Goal: Transaction & Acquisition: Purchase product/service

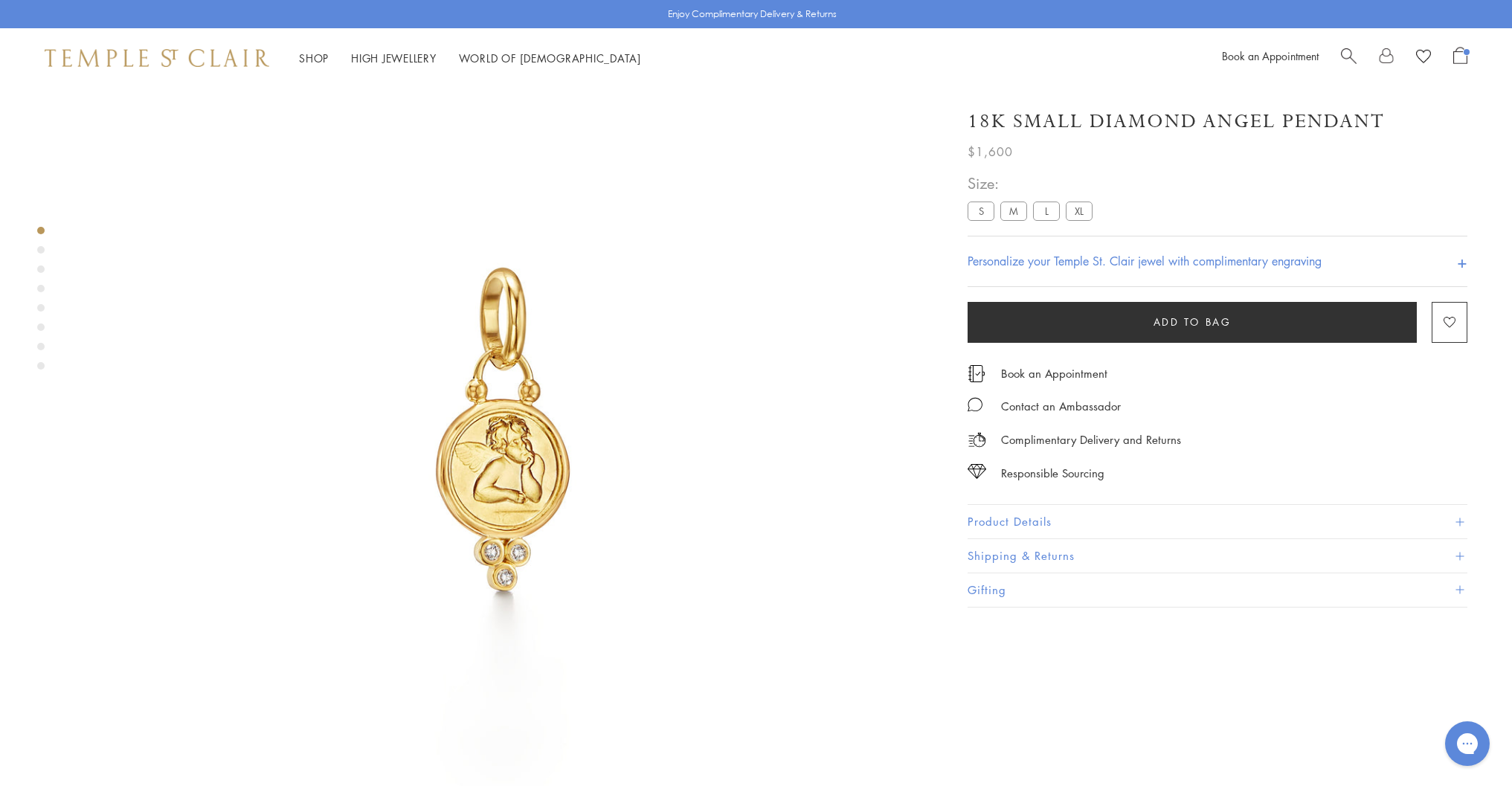
click at [1161, 317] on span "Add to bag" at bounding box center [1192, 322] width 78 height 16
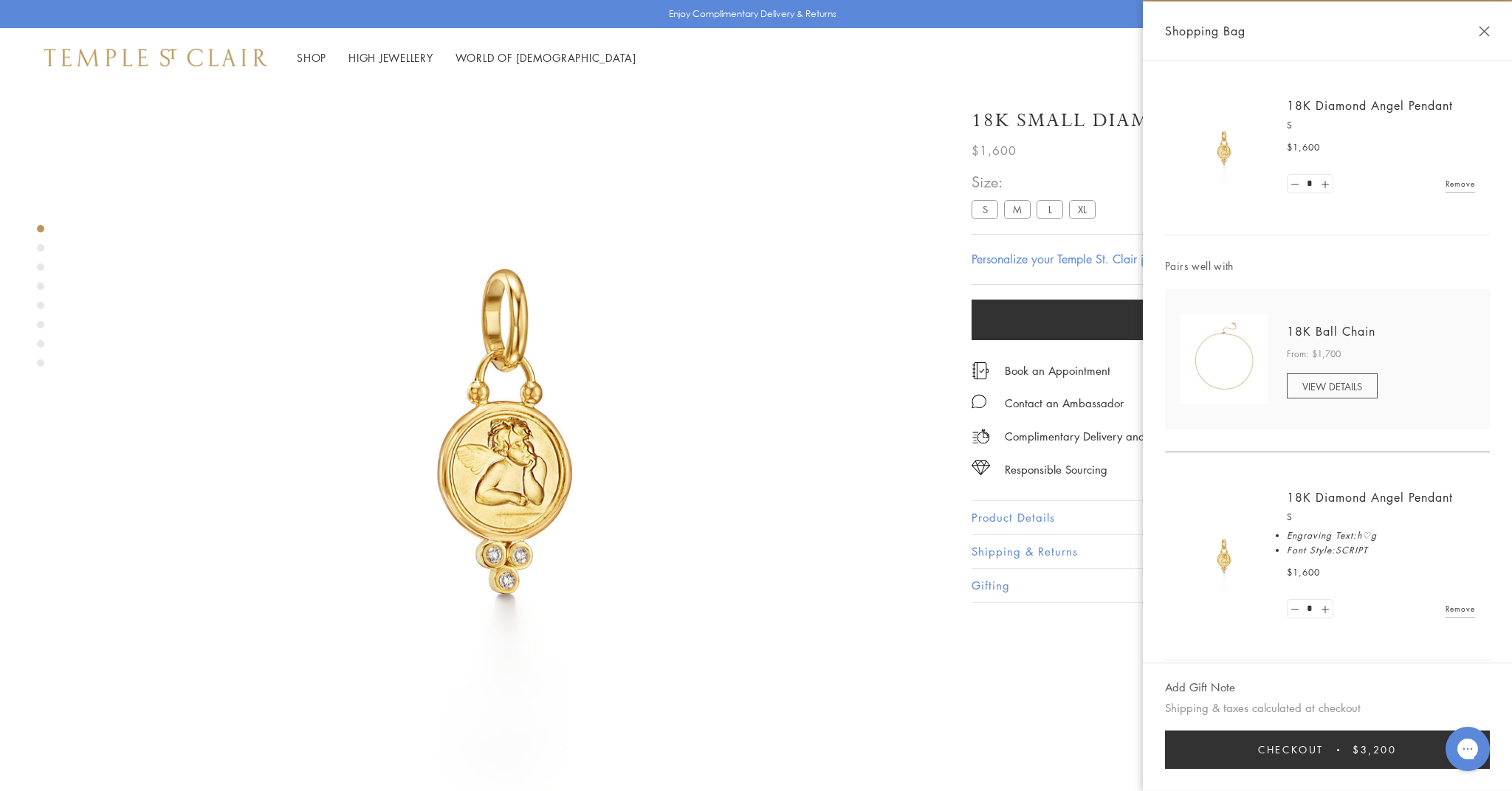
click at [1486, 26] on button "Close Shopping Bag" at bounding box center [1485, 31] width 11 height 11
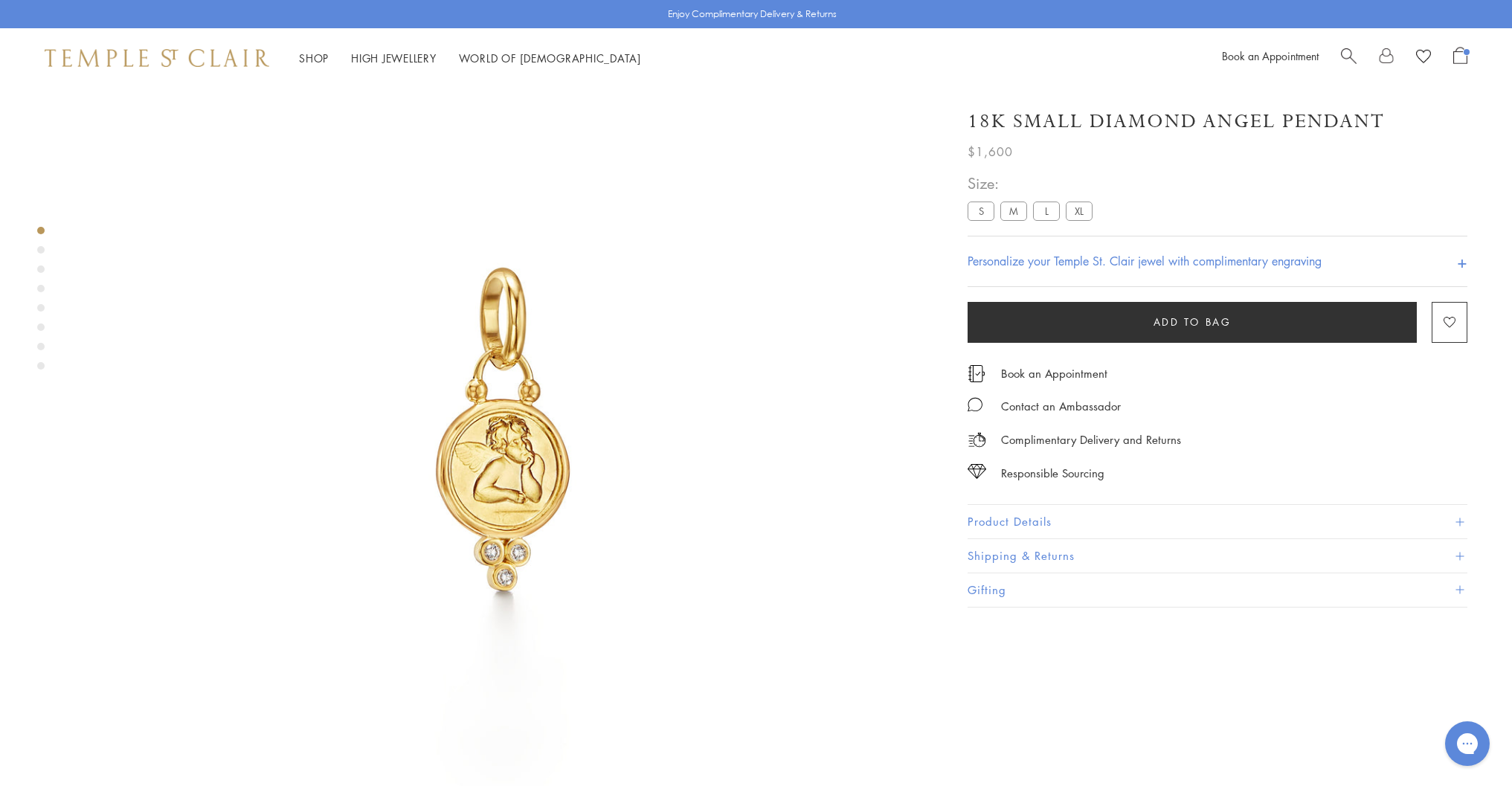
click at [997, 259] on h4 "Personalize your Temple St. Clair jewel with complimentary engraving" at bounding box center [1144, 261] width 354 height 18
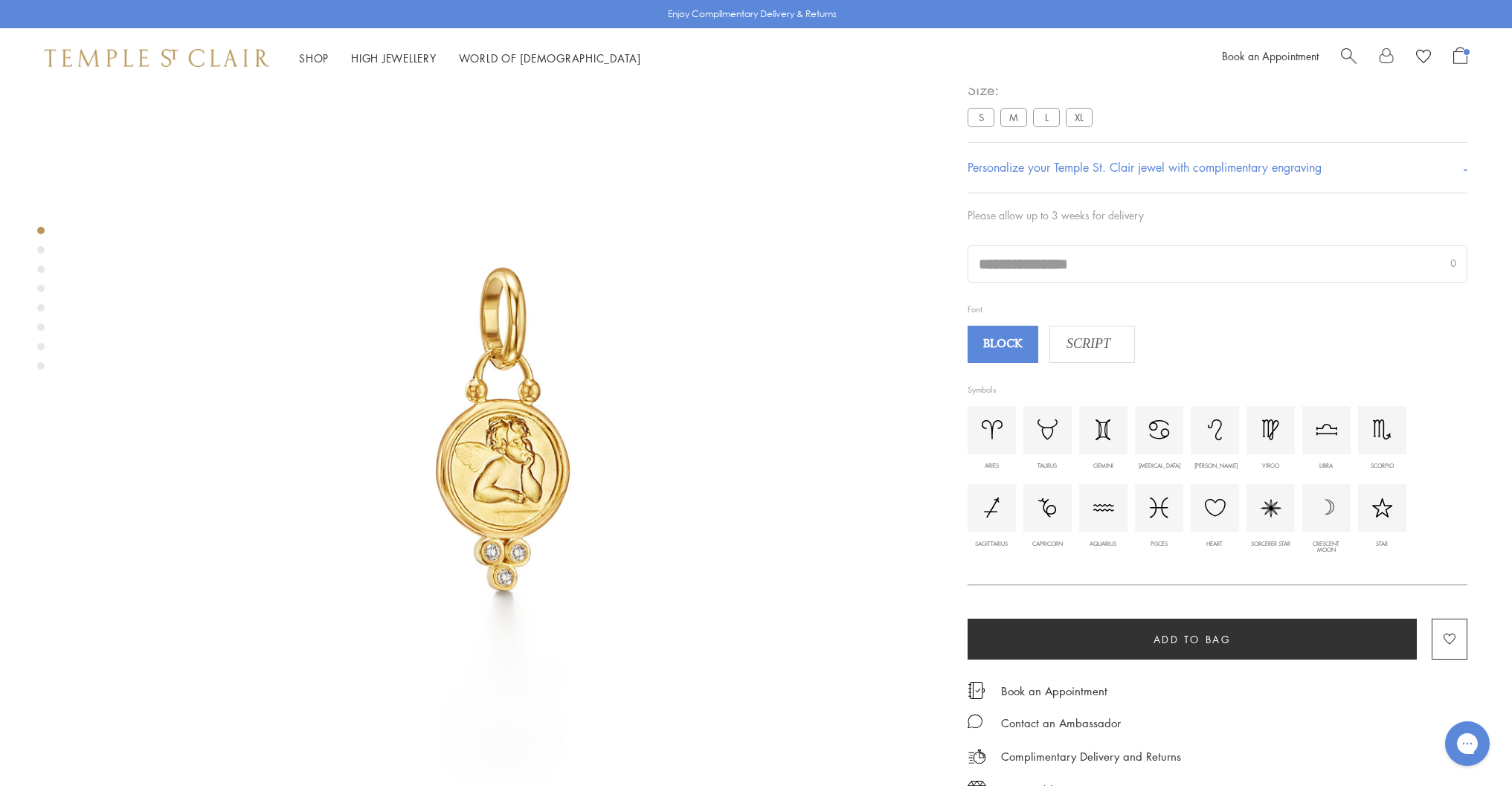
click at [1009, 282] on input "text" at bounding box center [1217, 264] width 498 height 36
click at [1212, 517] on img at bounding box center [1215, 508] width 21 height 18
click at [1019, 282] on input "**" at bounding box center [1217, 264] width 498 height 36
type input "***"
click at [1090, 356] on span "SCRIPT" at bounding box center [1088, 345] width 77 height 23
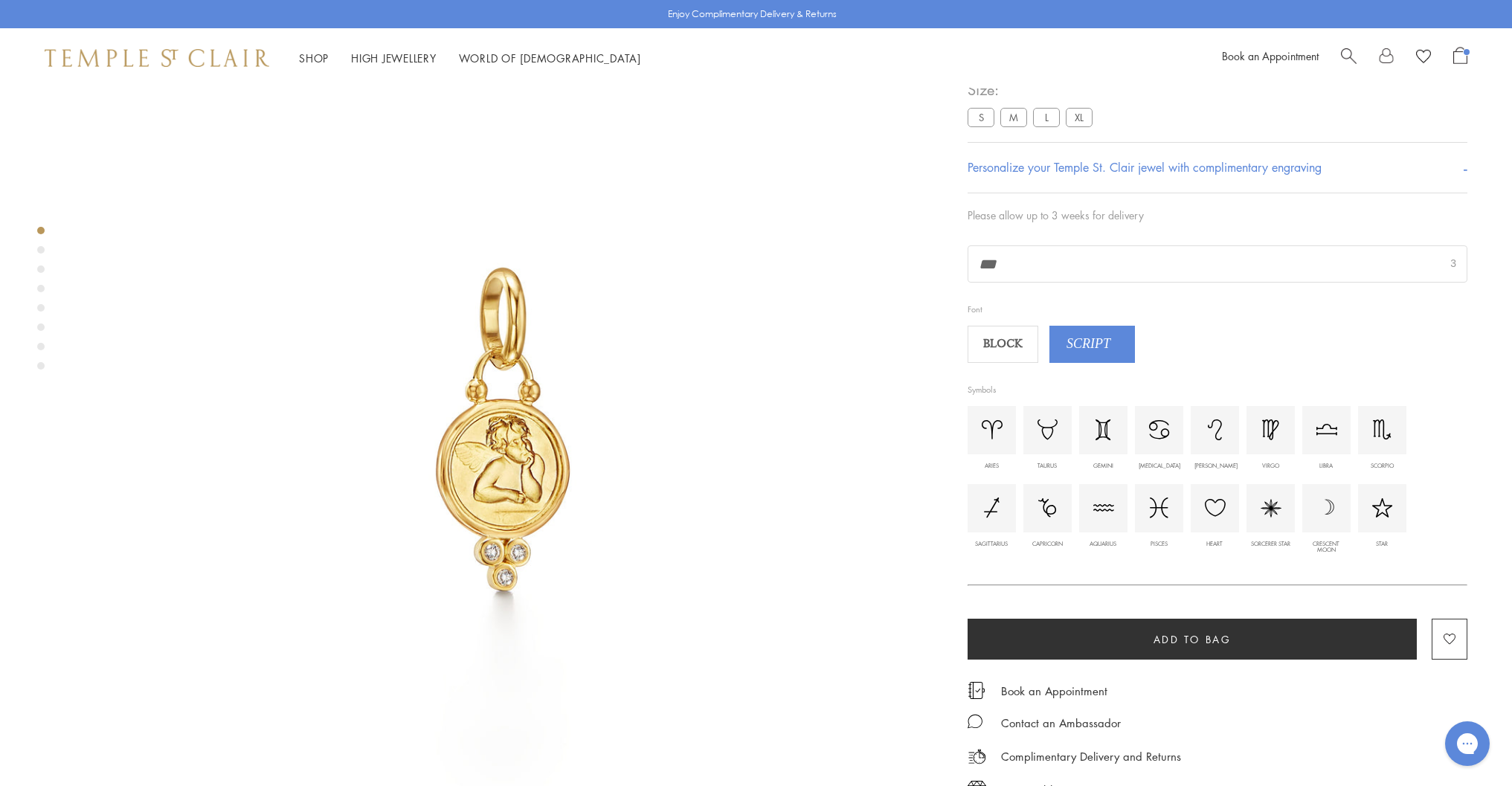
click at [1182, 648] on span "Add to bag" at bounding box center [1192, 639] width 78 height 16
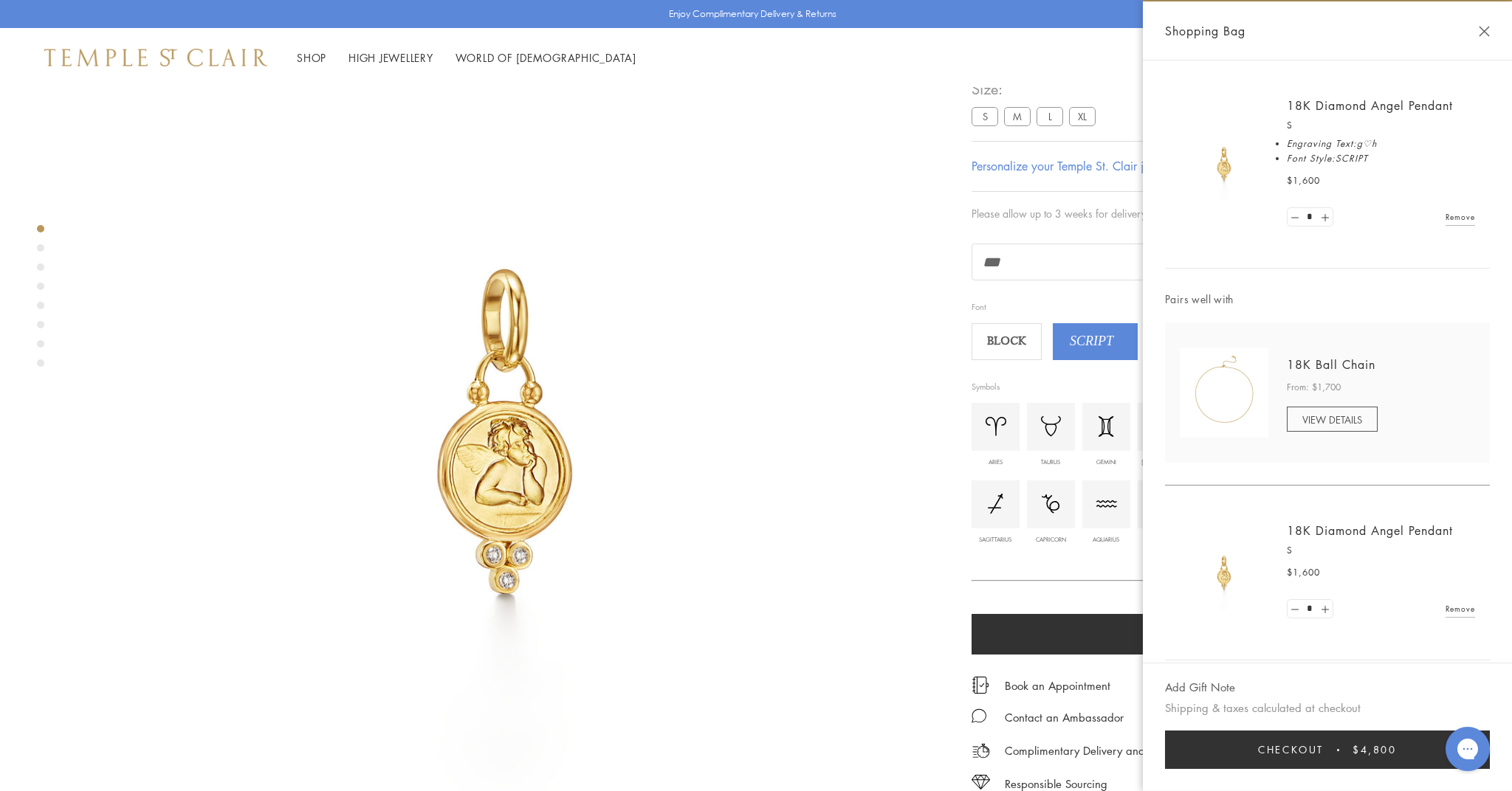
click at [1451, 604] on link "Remove" at bounding box center [1459, 608] width 29 height 16
click at [1455, 637] on link "Remove" at bounding box center [1459, 641] width 29 height 16
click at [1322, 757] on span "Checkout" at bounding box center [1291, 750] width 66 height 16
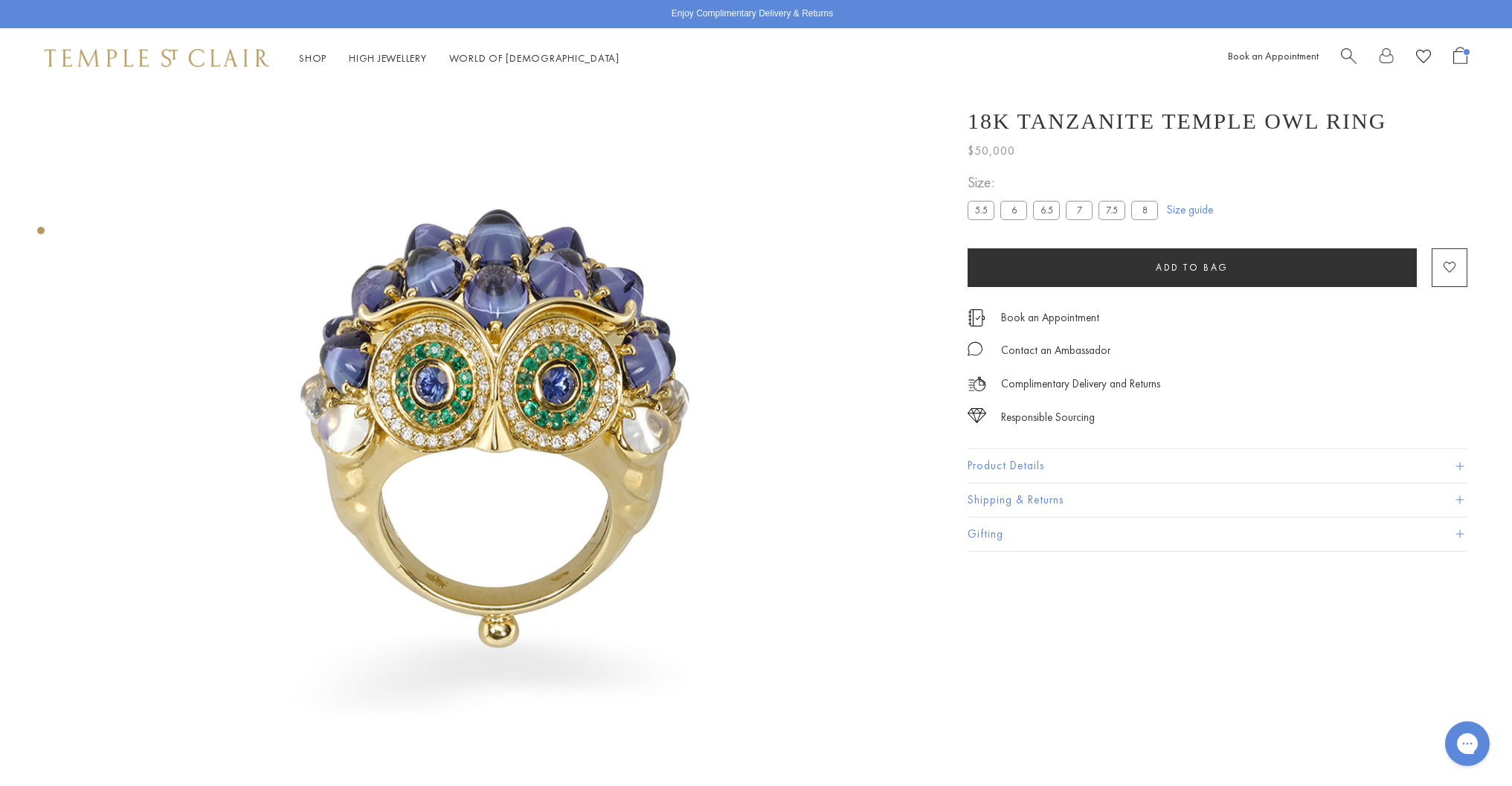
scroll to position [87, 0]
click at [1346, 56] on span "Search" at bounding box center [1349, 54] width 15 height 15
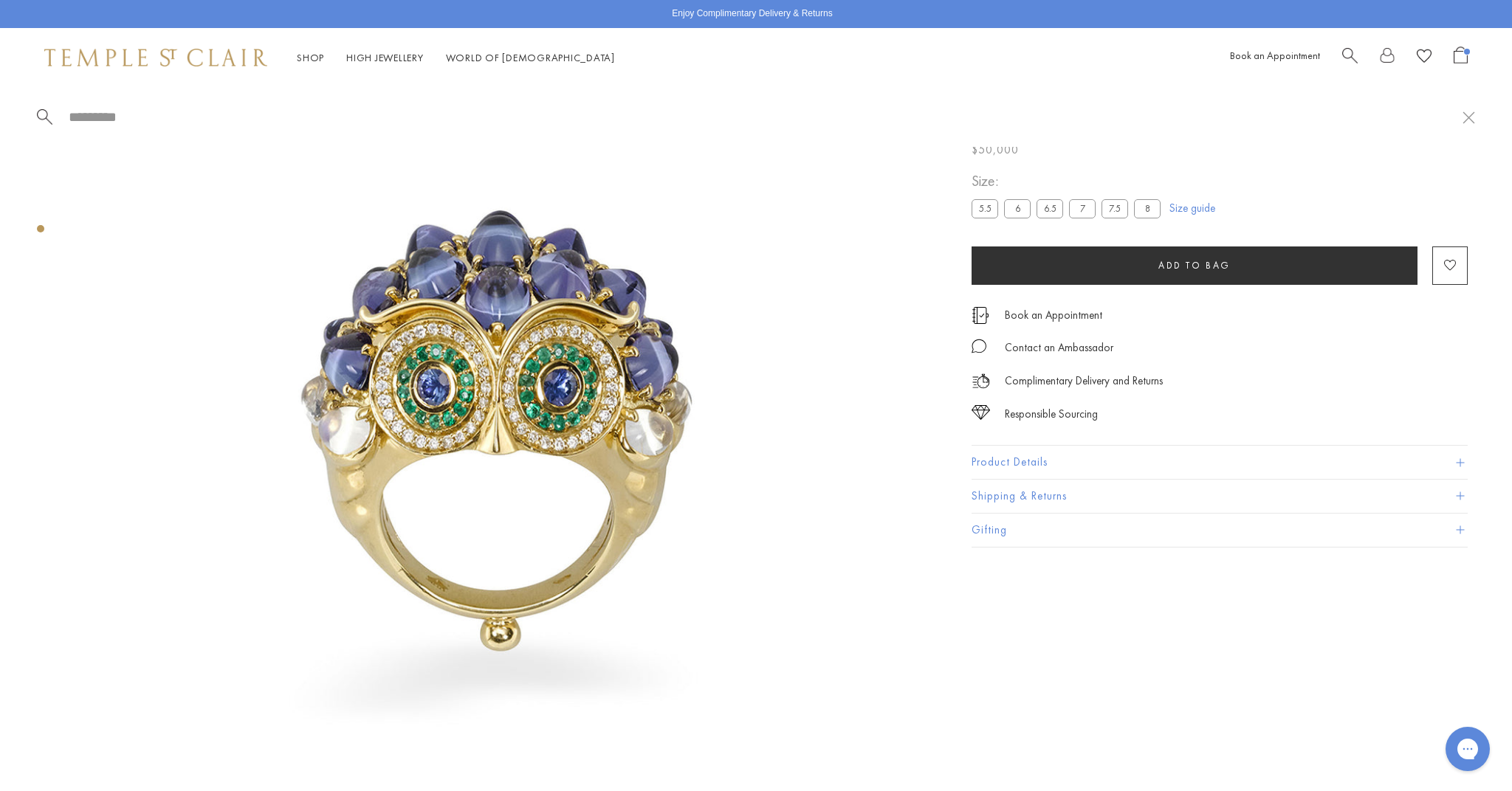
click at [1352, 53] on span "Search" at bounding box center [1350, 54] width 15 height 15
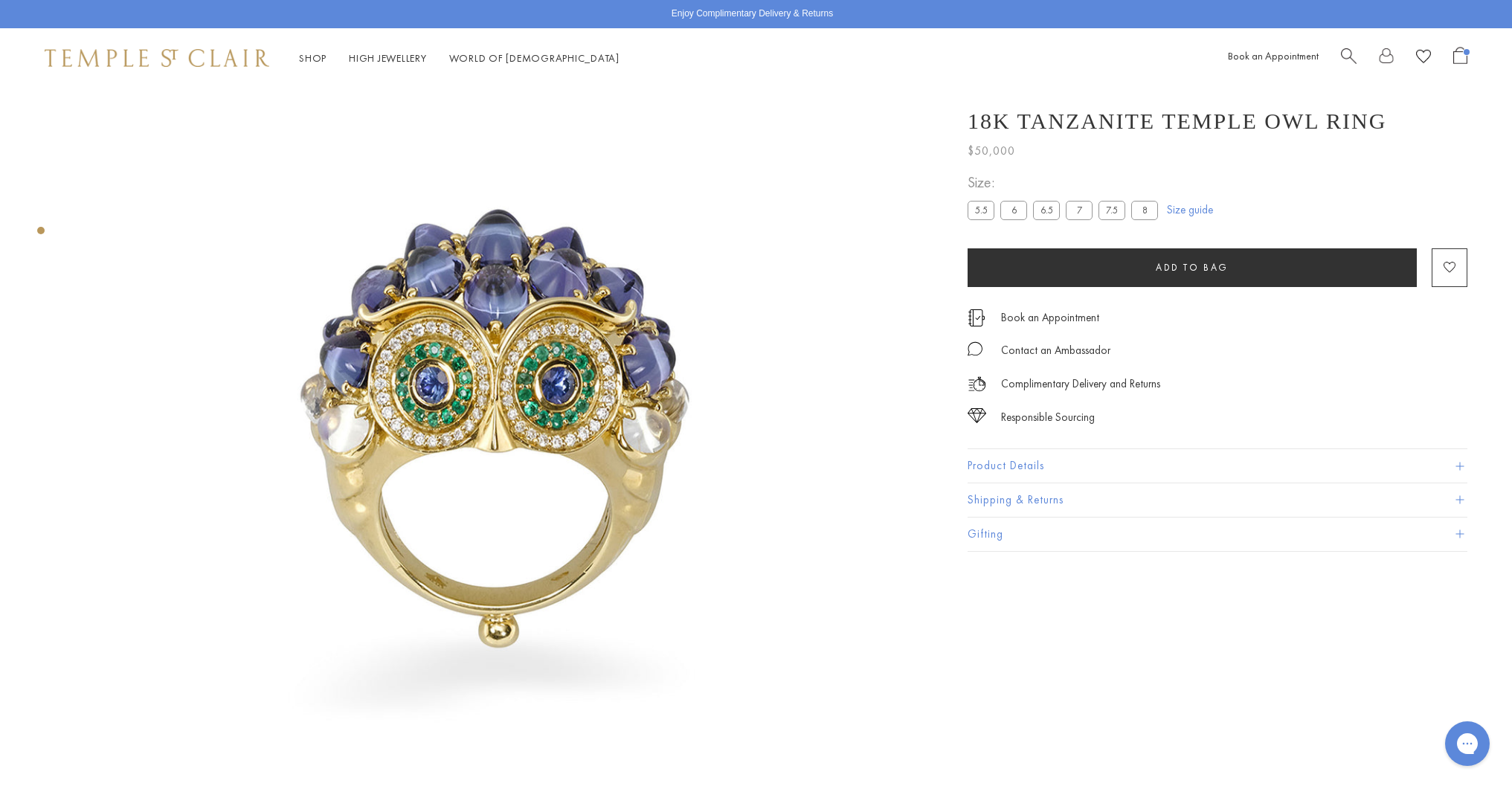
click at [1349, 52] on span "Search" at bounding box center [1349, 54] width 15 height 15
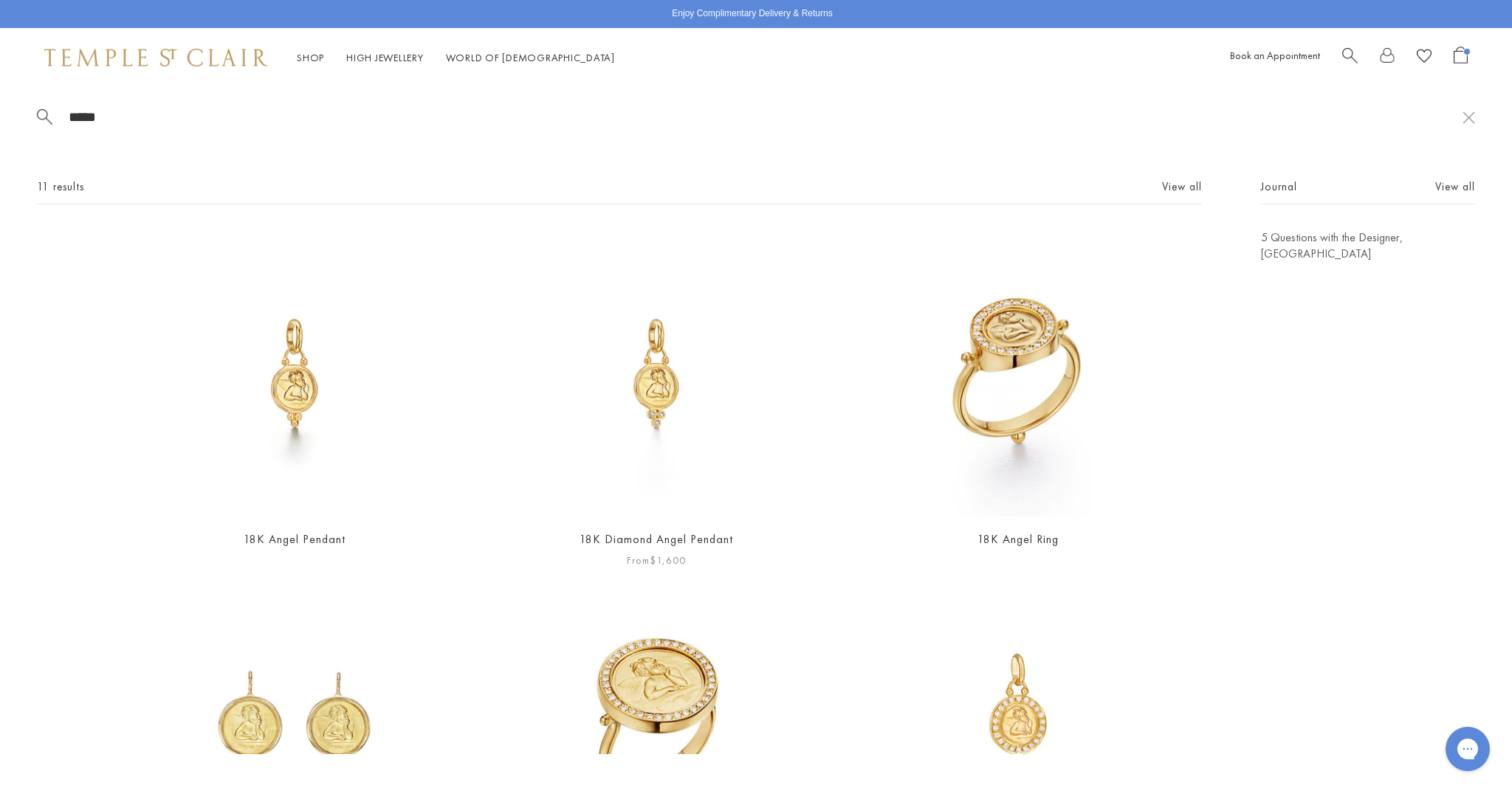
type input "*****"
click at [659, 393] on img at bounding box center [657, 374] width 288 height 288
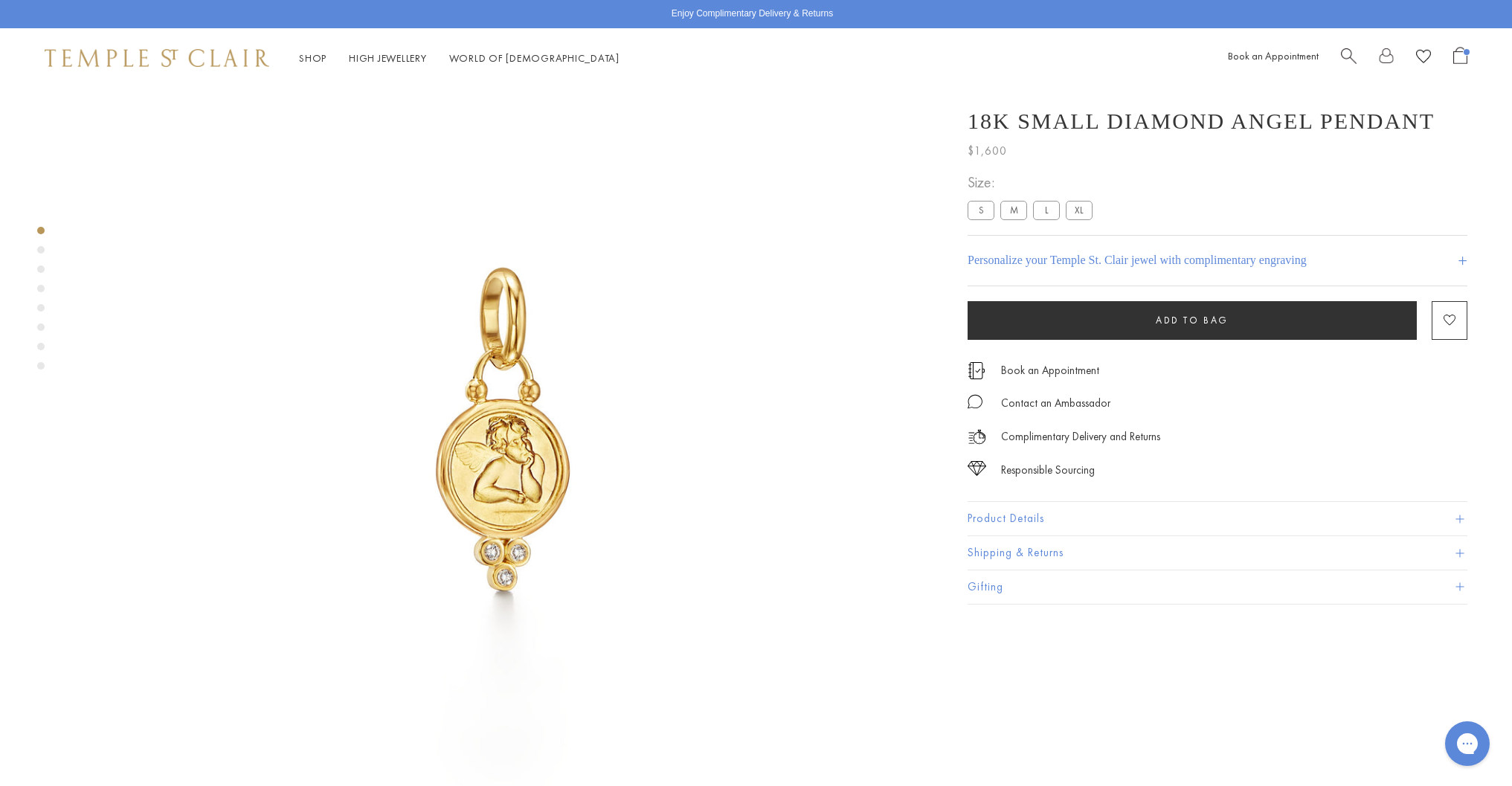
click at [36, 251] on div at bounding box center [488, 427] width 977 height 854
click at [40, 265] on div "Product gallery navigation" at bounding box center [41, 302] width 8 height 159
click at [40, 366] on div "Product gallery navigation" at bounding box center [41, 366] width 8 height 8
click at [40, 347] on div "Product gallery navigation" at bounding box center [41, 346] width 8 height 8
click at [41, 326] on div "Product gallery navigation" at bounding box center [41, 328] width 8 height 8
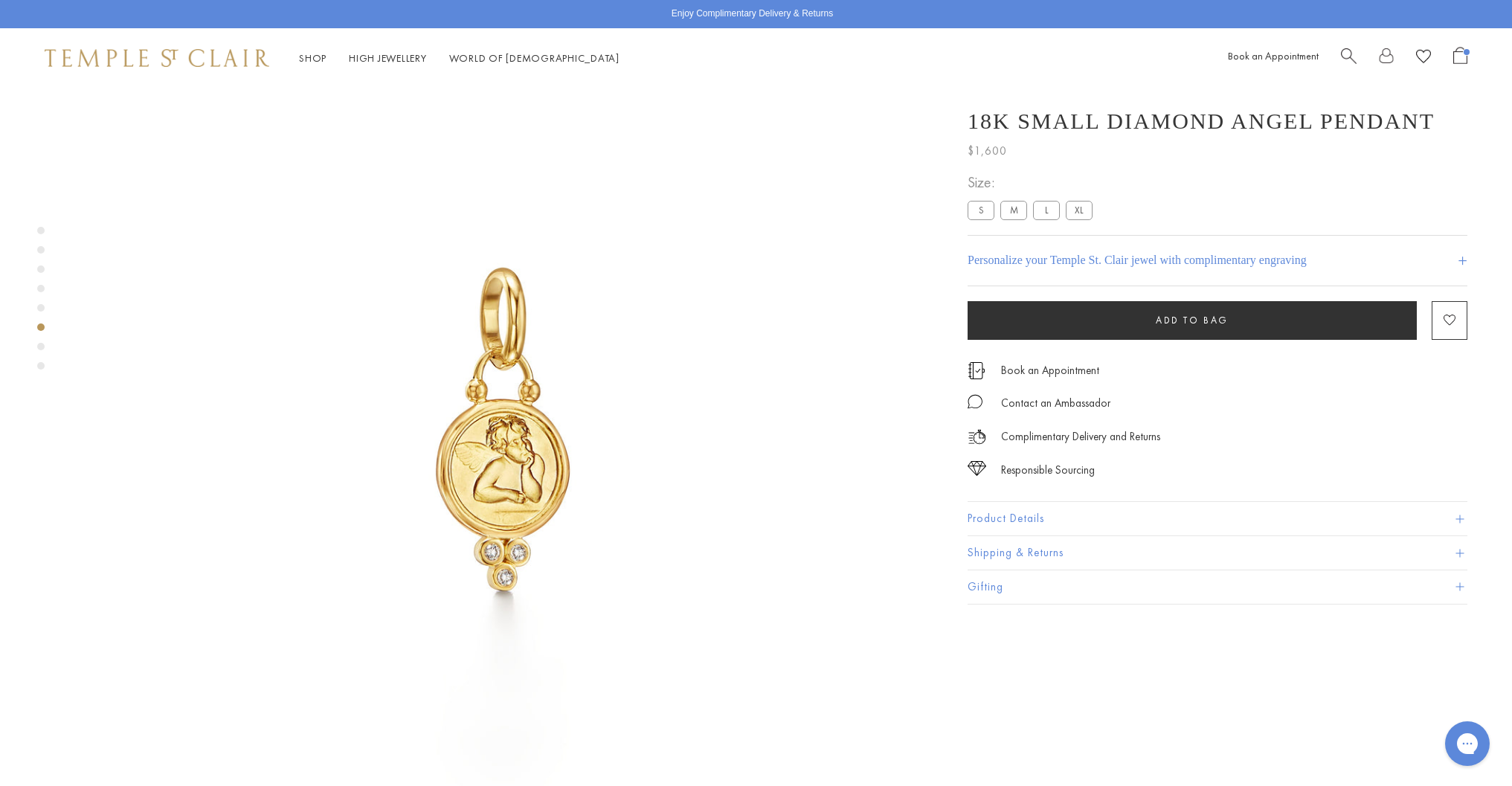
click at [40, 310] on div "Product gallery navigation" at bounding box center [41, 309] width 8 height 8
click at [40, 290] on div "Product gallery navigation" at bounding box center [41, 289] width 8 height 8
click at [42, 270] on div "Product gallery navigation" at bounding box center [41, 270] width 8 height 8
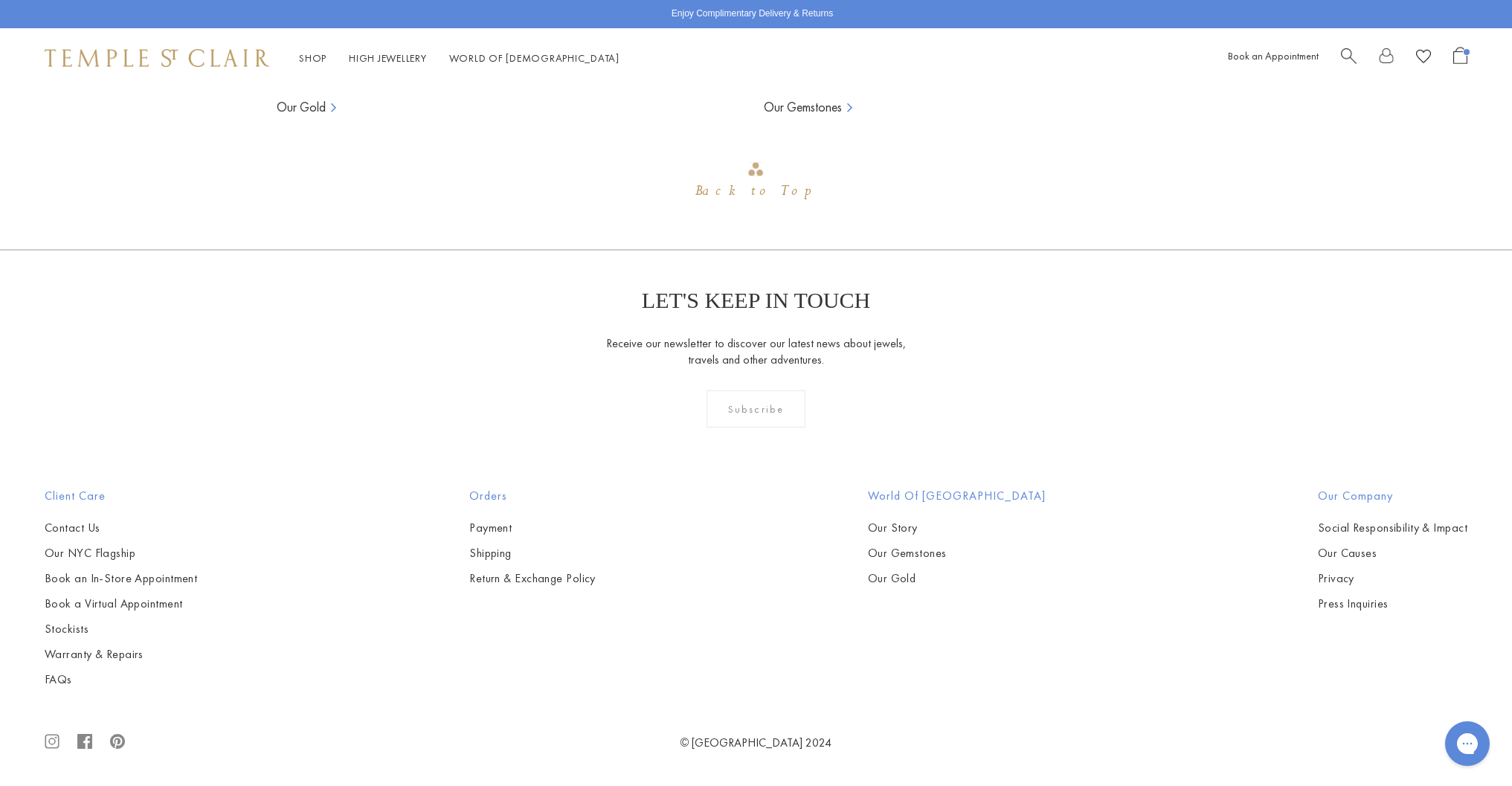
scroll to position [1603, 0]
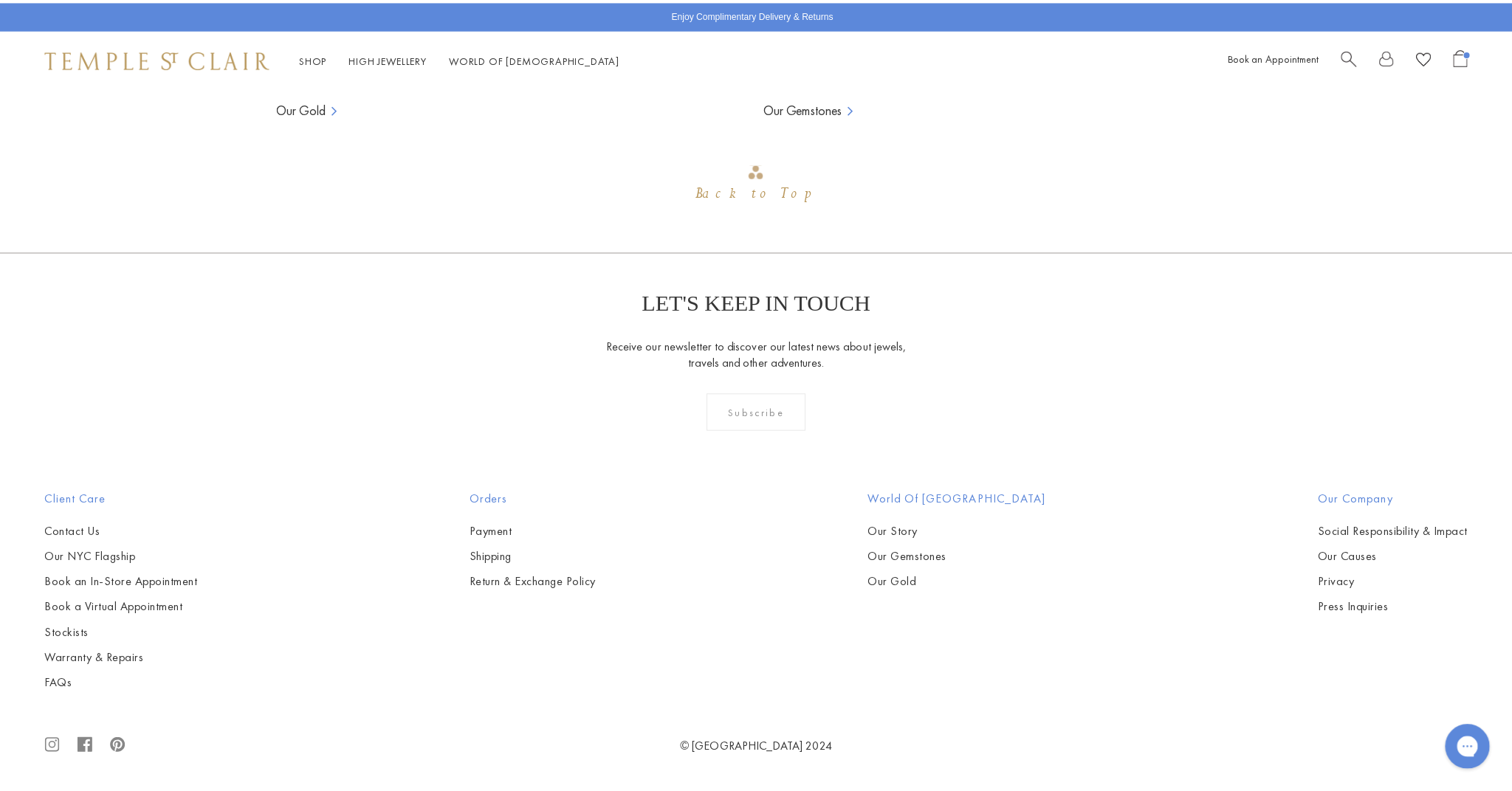
scroll to position [0, 0]
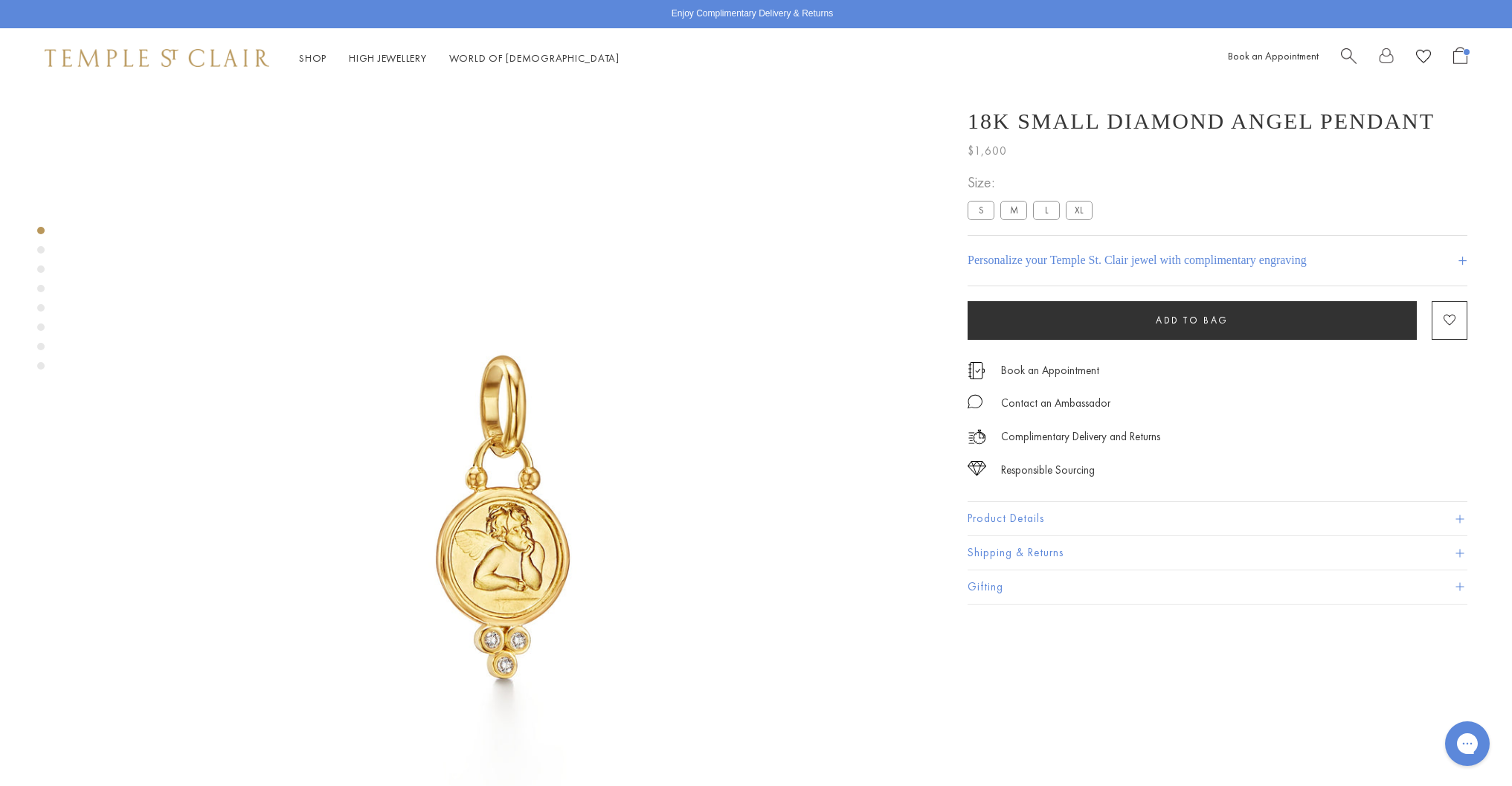
click at [983, 211] on label "S" at bounding box center [980, 211] width 27 height 19
click at [1044, 260] on h4 "Personalize your Temple St. Clair jewel with complimentary engraving" at bounding box center [1136, 260] width 339 height 18
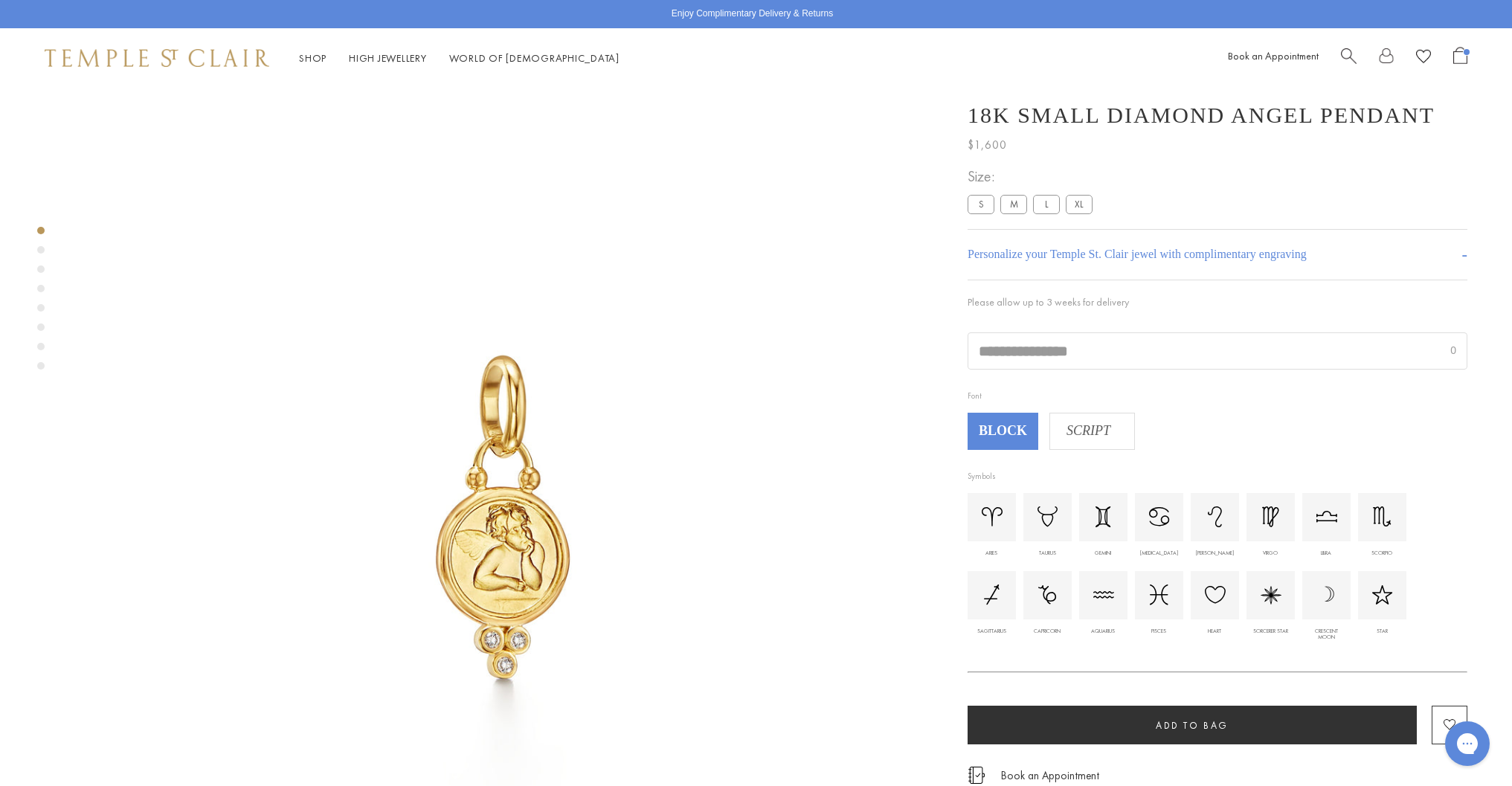
click at [992, 352] on input "text" at bounding box center [1217, 351] width 498 height 36
click at [1221, 599] on img at bounding box center [1215, 594] width 21 height 18
click at [1013, 362] on input "**" at bounding box center [1217, 351] width 498 height 36
click at [1179, 732] on span "Add to bag" at bounding box center [1192, 725] width 73 height 12
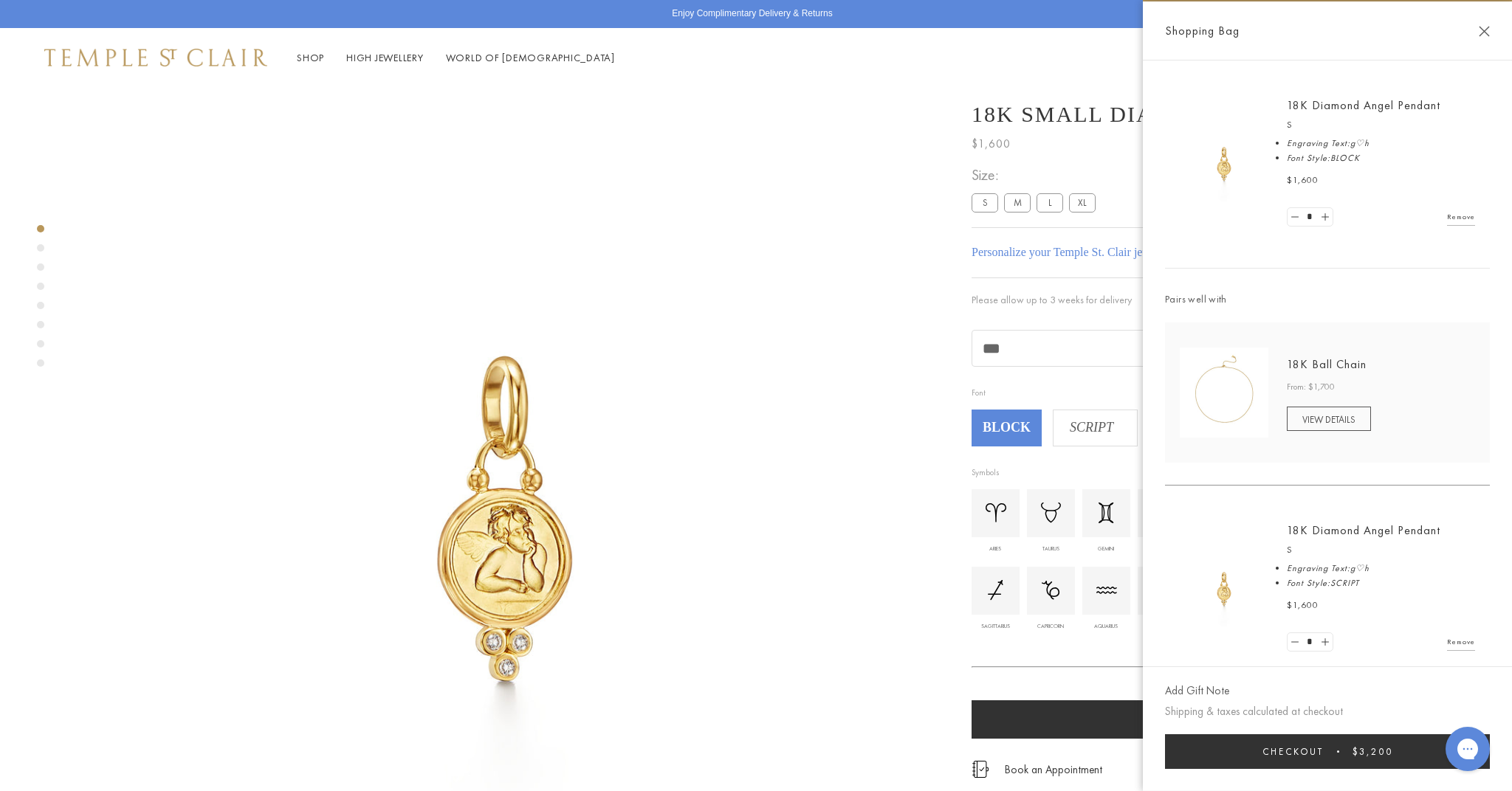
click at [993, 357] on input "***" at bounding box center [1219, 348] width 495 height 36
click at [1484, 32] on button "Close Shopping Bag" at bounding box center [1485, 31] width 11 height 11
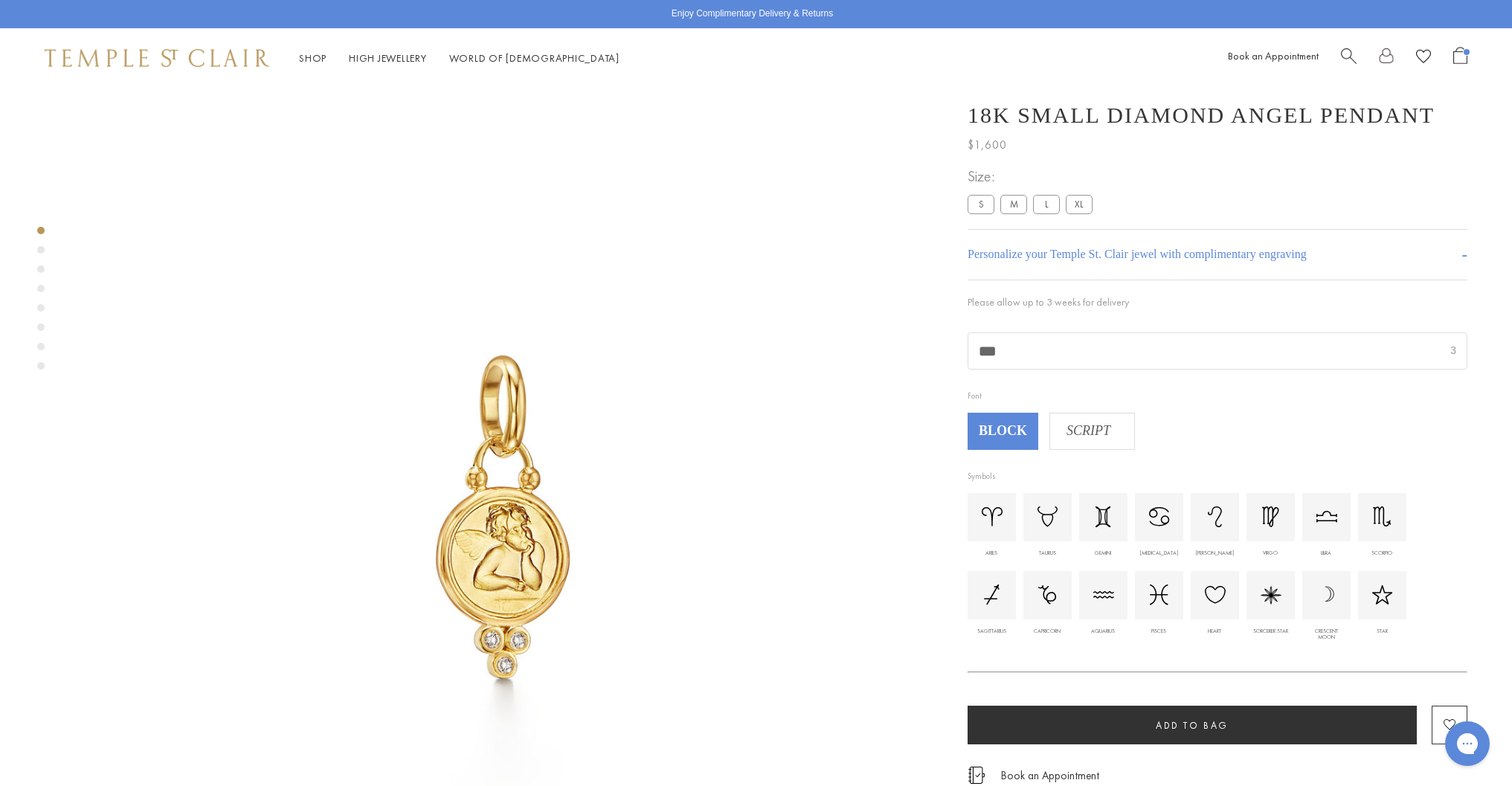
click at [985, 357] on input "***" at bounding box center [1217, 351] width 498 height 36
click at [1088, 435] on span "SCRIPT" at bounding box center [1088, 432] width 77 height 23
click at [987, 357] on input "***" at bounding box center [1217, 351] width 498 height 36
click at [1017, 356] on input "***" at bounding box center [1217, 351] width 498 height 36
type input "***"
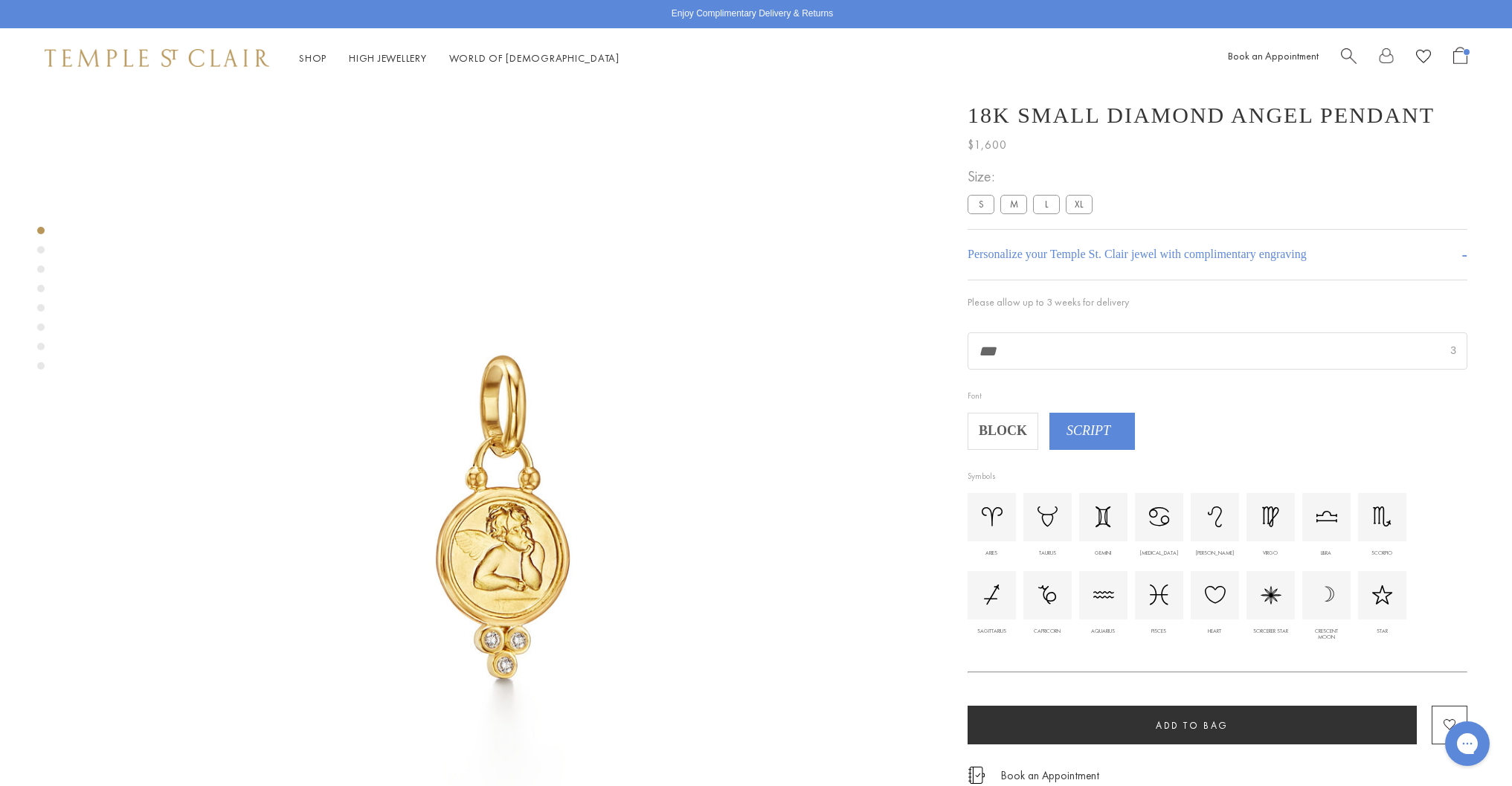
click at [1143, 733] on button "Add to bag" at bounding box center [1191, 725] width 449 height 39
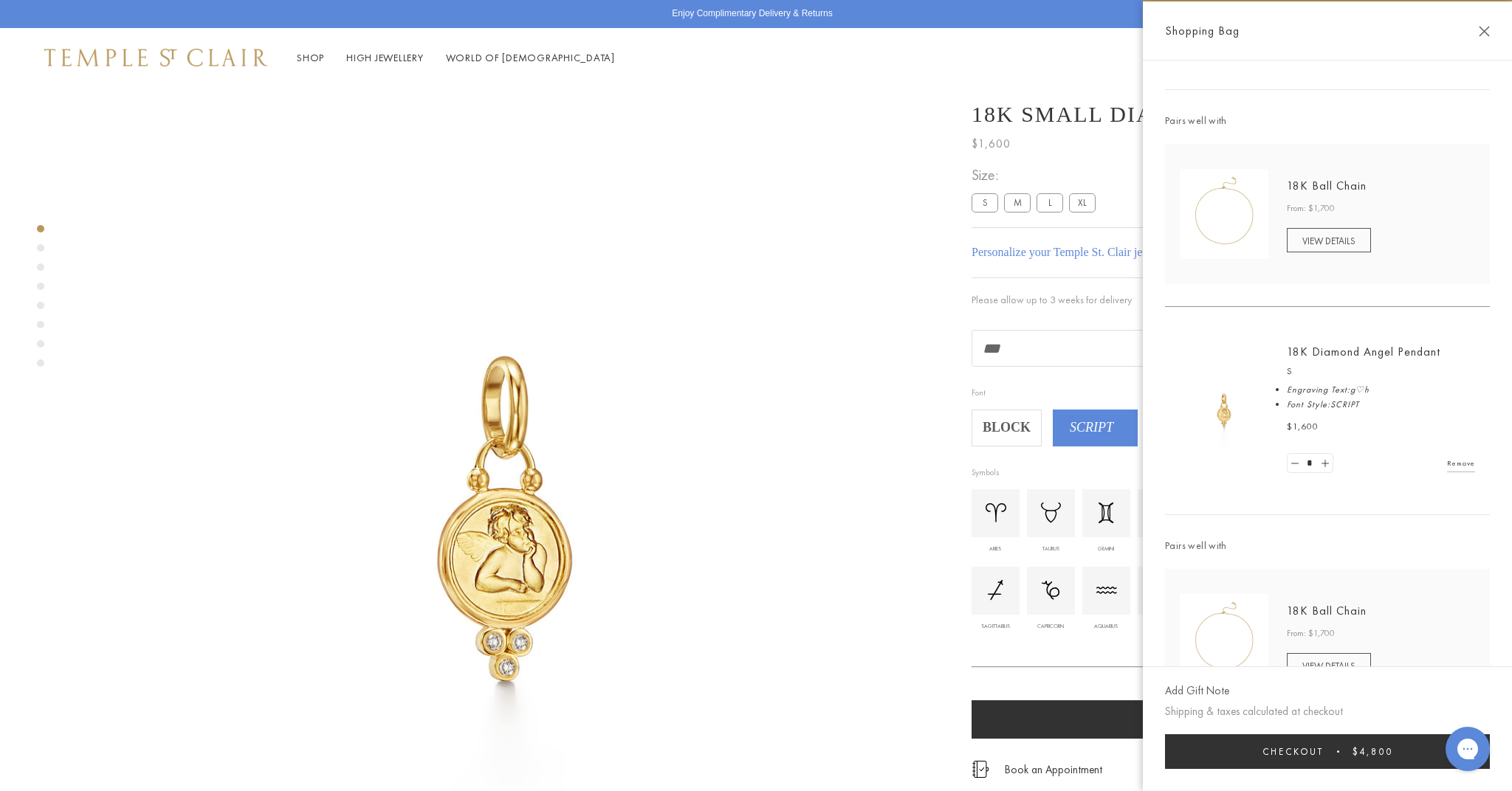
scroll to position [663, 0]
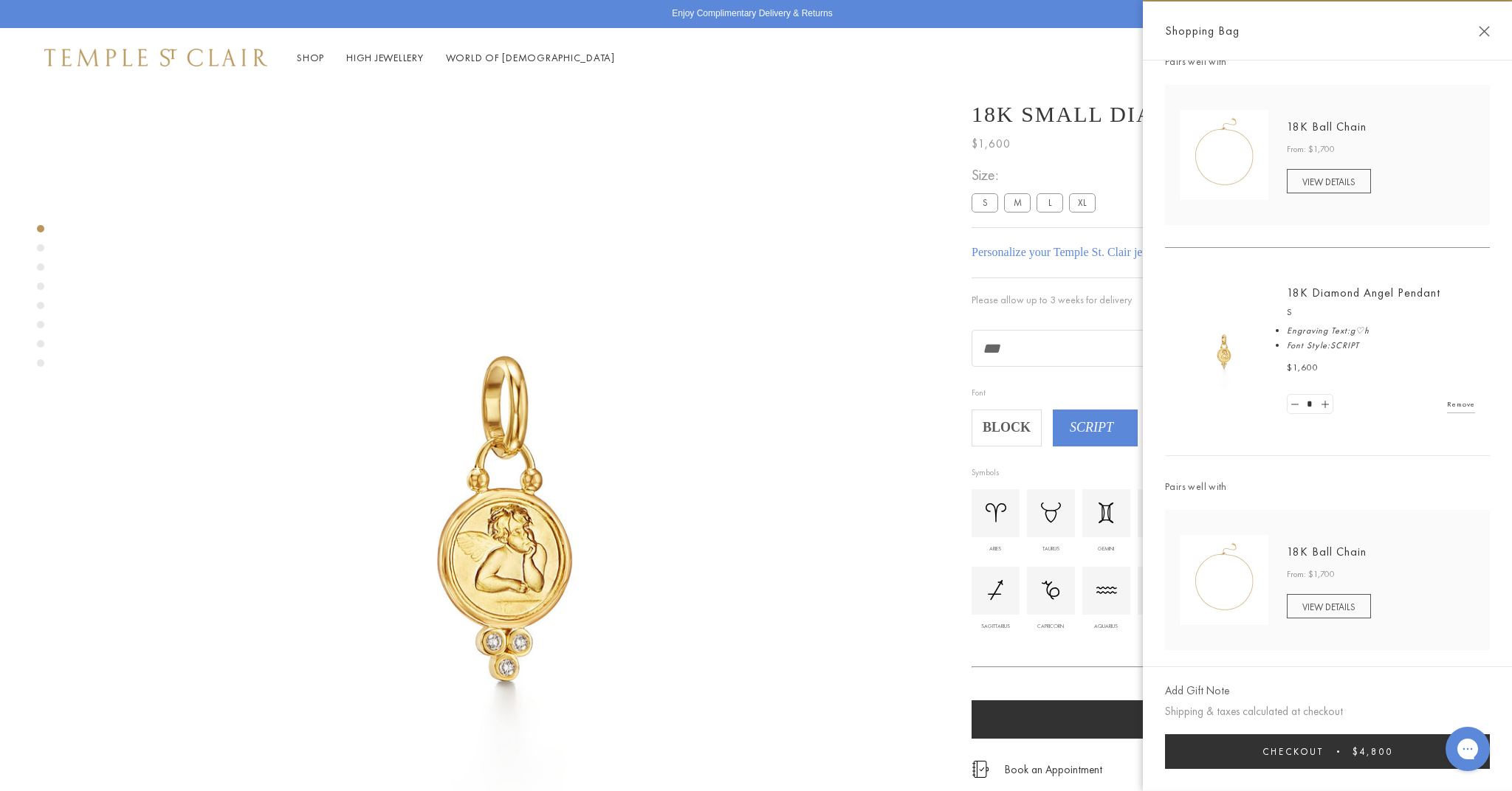
click at [1455, 397] on link "Remove" at bounding box center [1461, 404] width 28 height 16
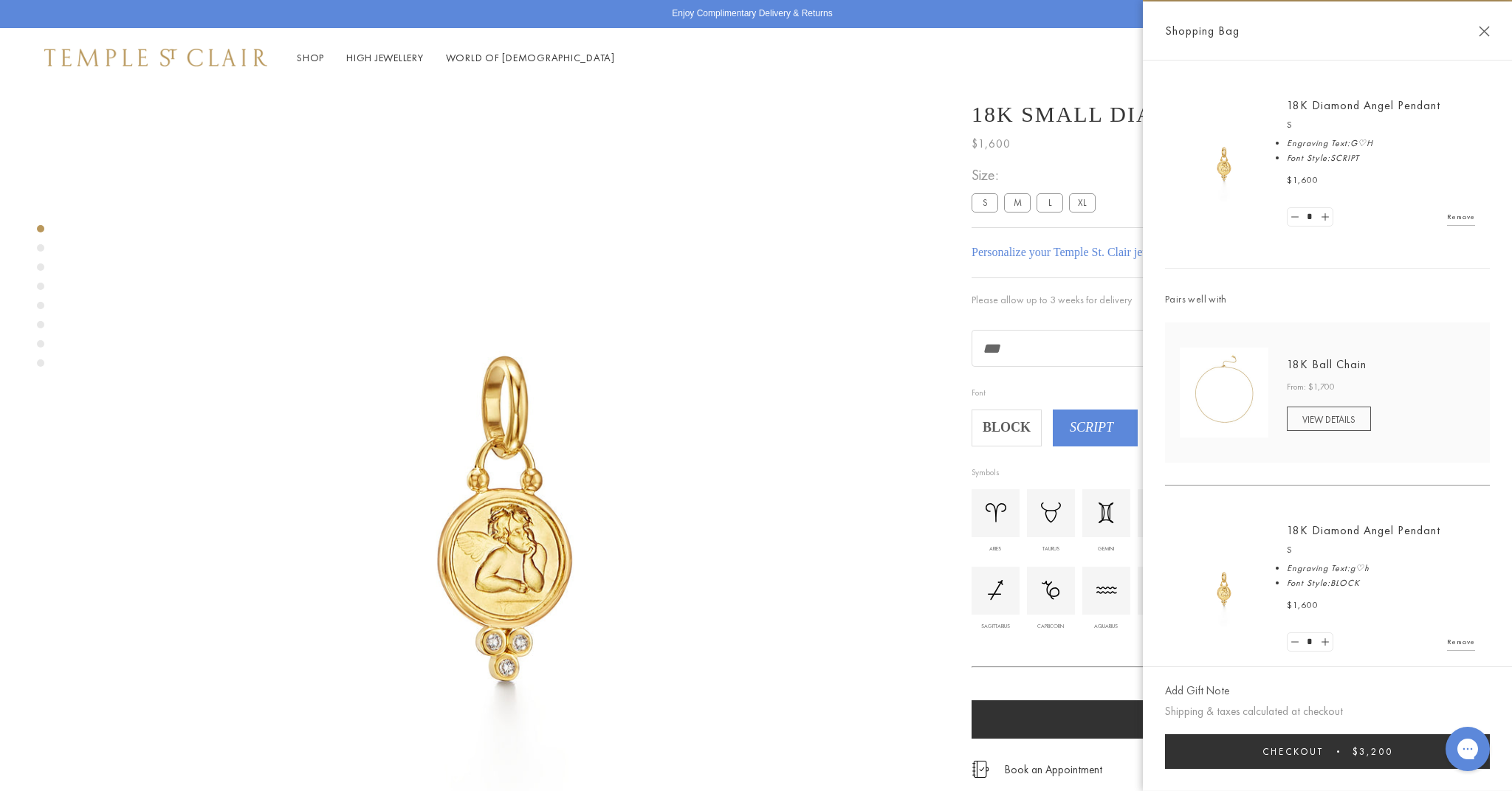
scroll to position [240, 0]
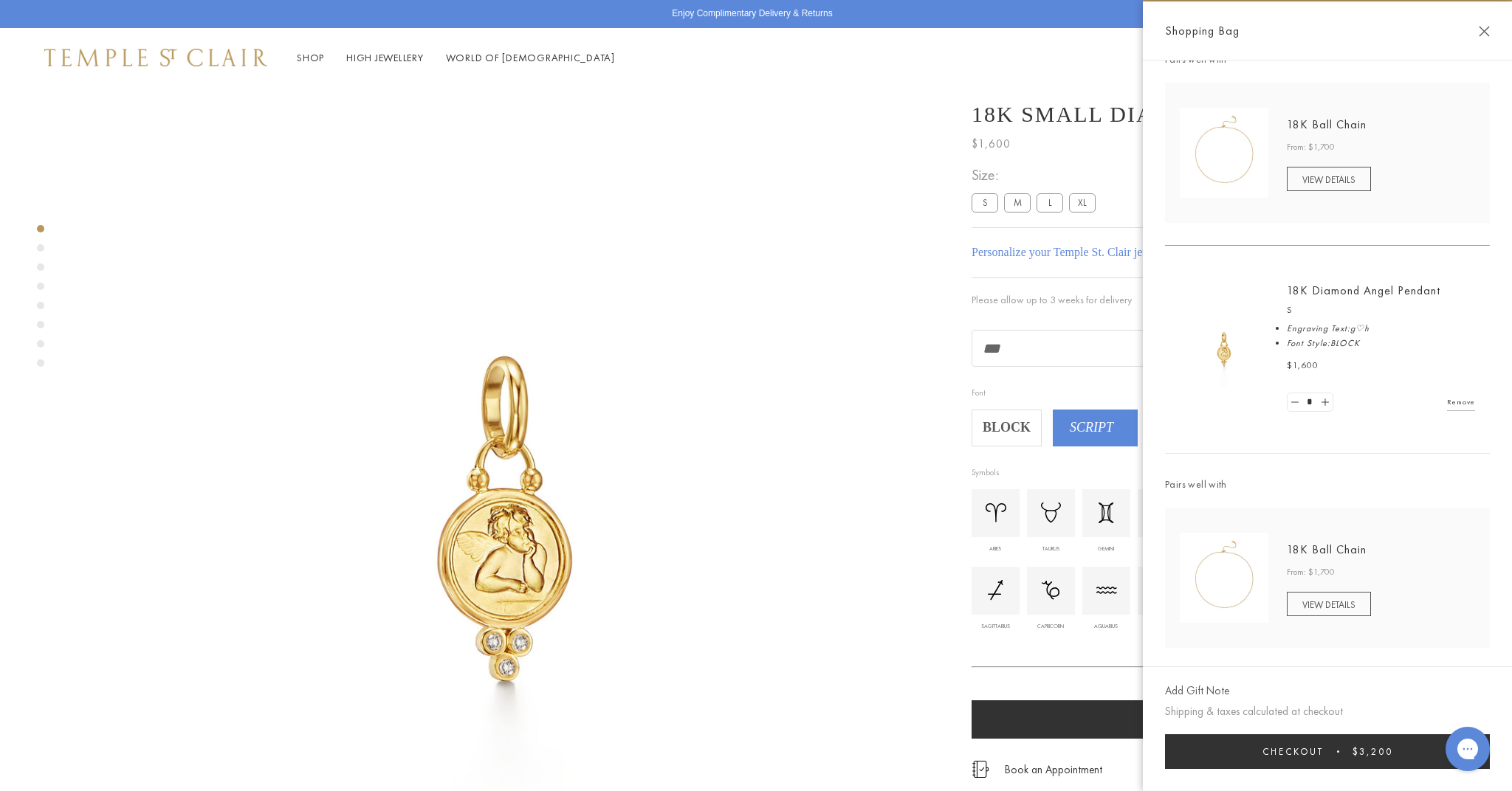
click at [1448, 396] on link "Remove" at bounding box center [1461, 401] width 28 height 16
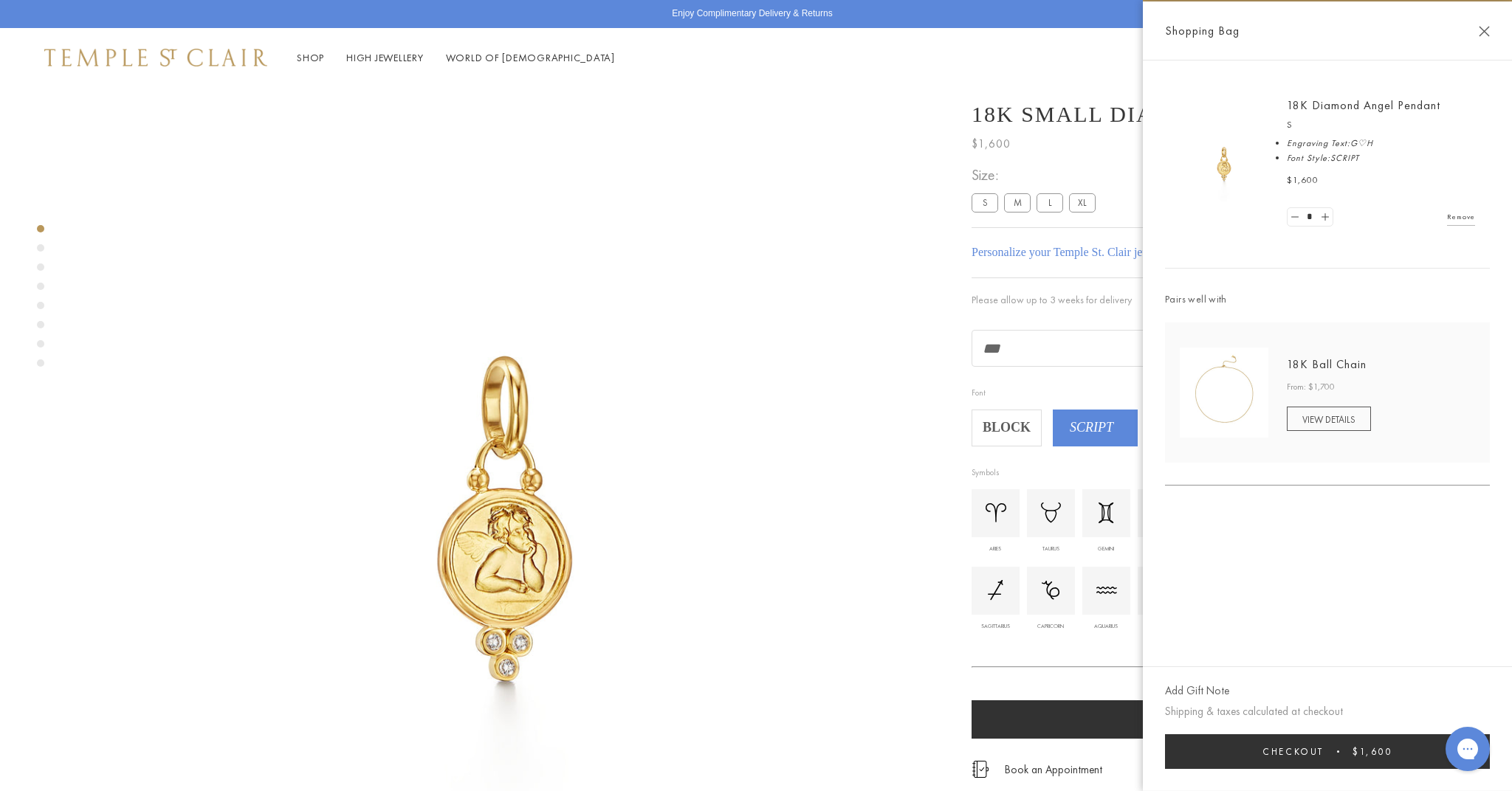
click at [1479, 34] on button "Close Shopping Bag" at bounding box center [1485, 31] width 11 height 11
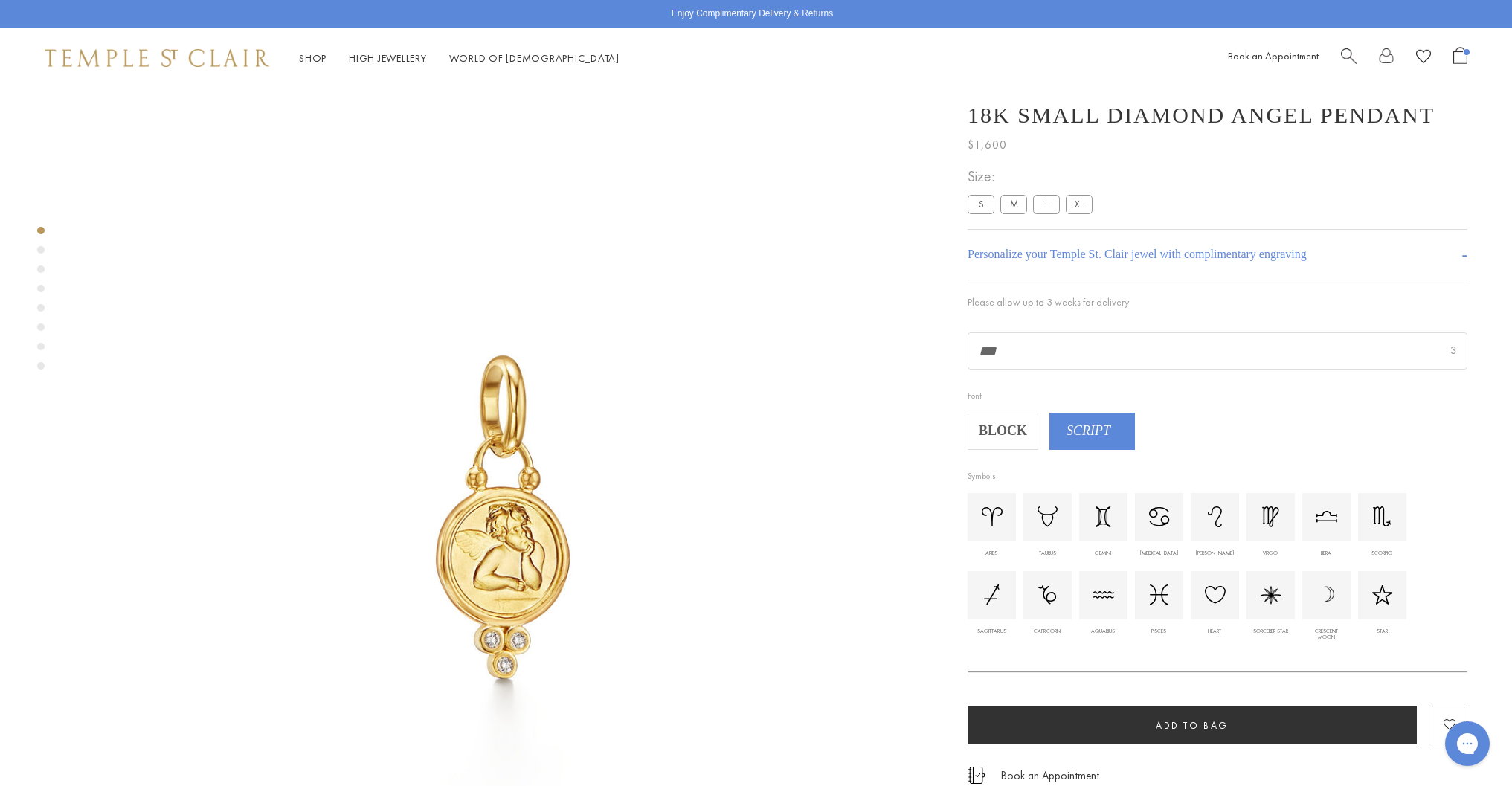
click at [987, 442] on span "BLOCK" at bounding box center [1003, 432] width 67 height 23
click at [1118, 726] on button "Add to bag" at bounding box center [1191, 725] width 449 height 39
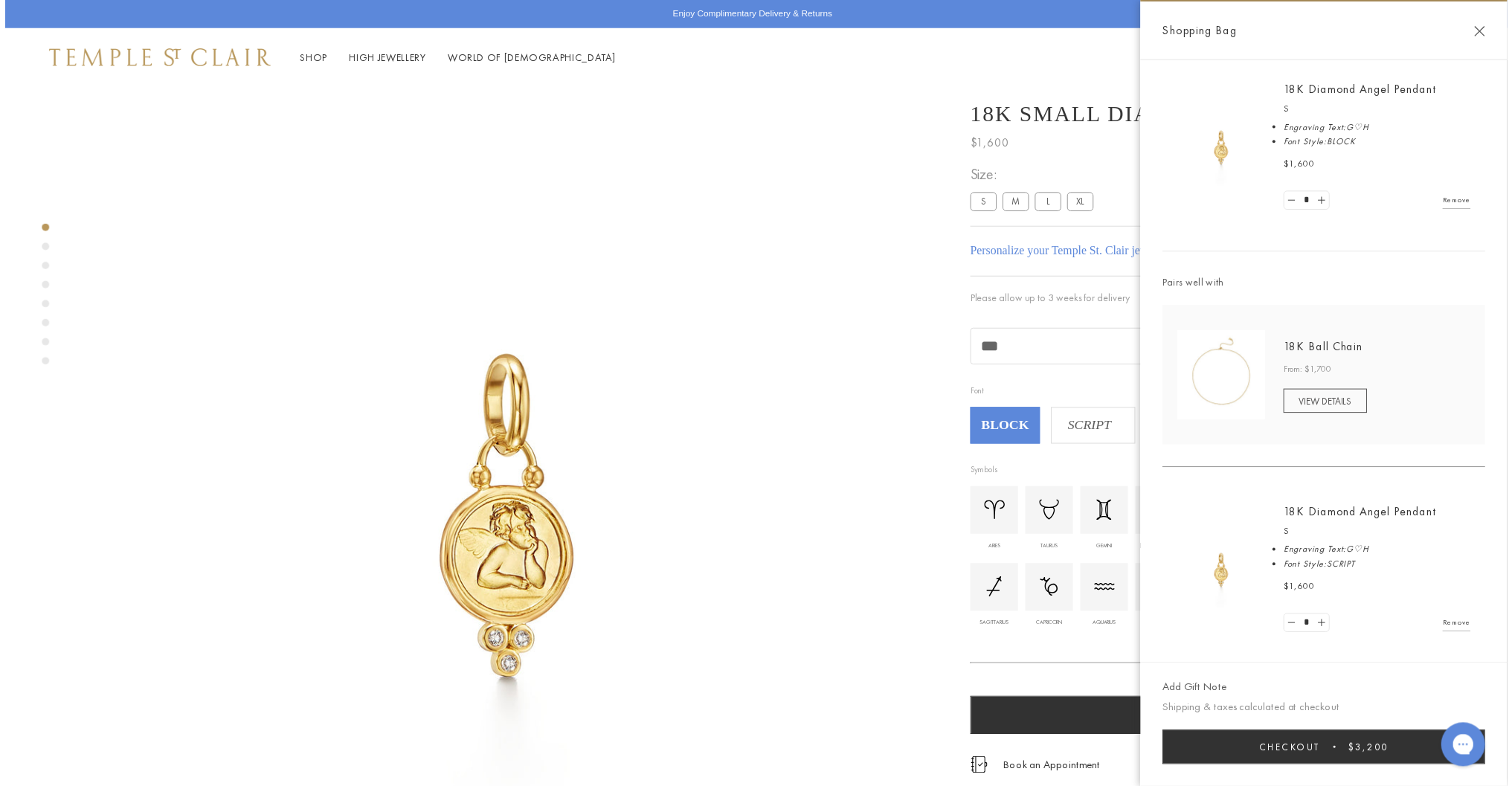
scroll to position [7, 0]
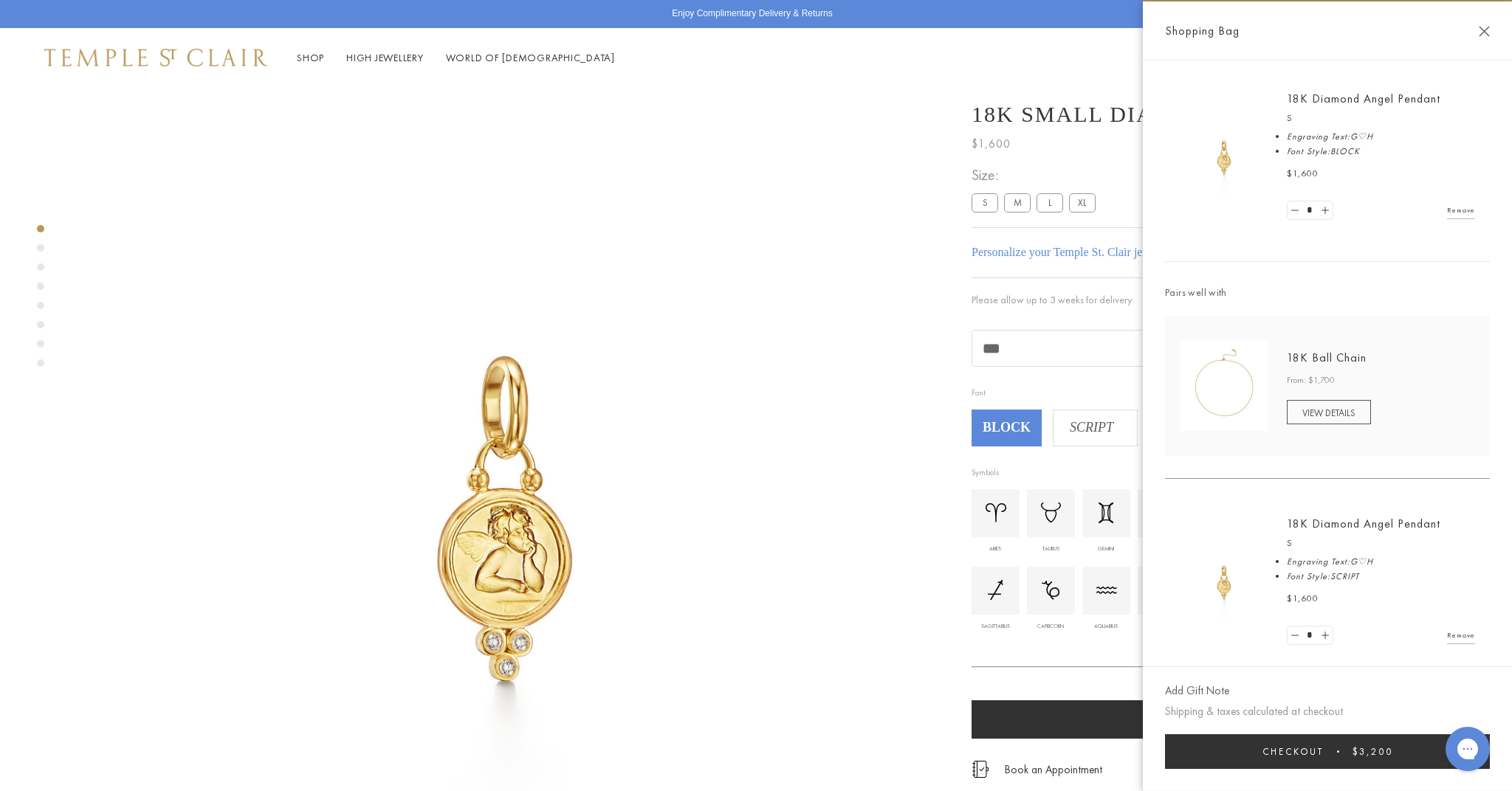
click at [1083, 431] on span "SCRIPT" at bounding box center [1091, 428] width 76 height 23
click at [1484, 36] on button "Close Shopping Bag" at bounding box center [1485, 31] width 11 height 11
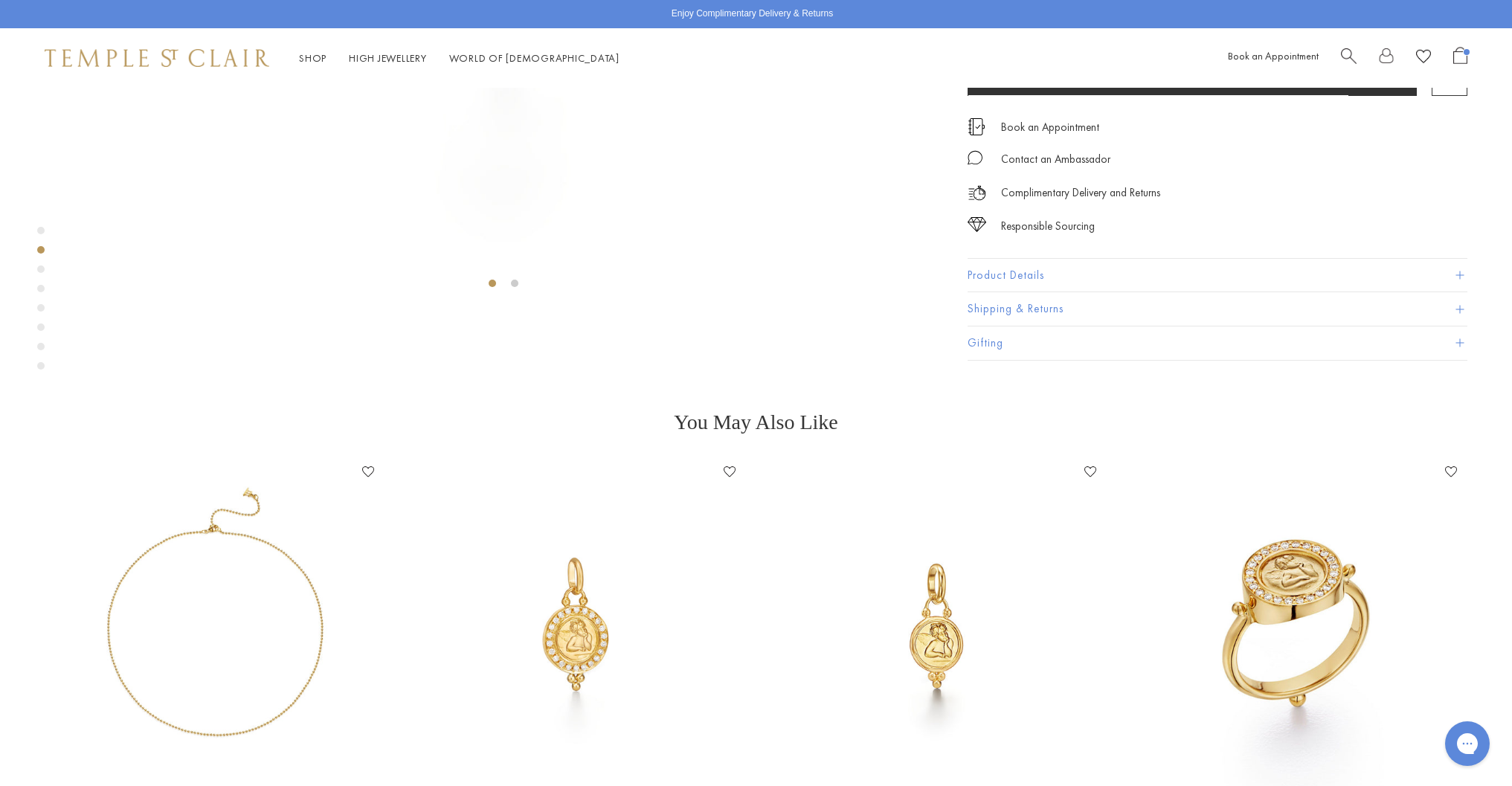
scroll to position [651, 0]
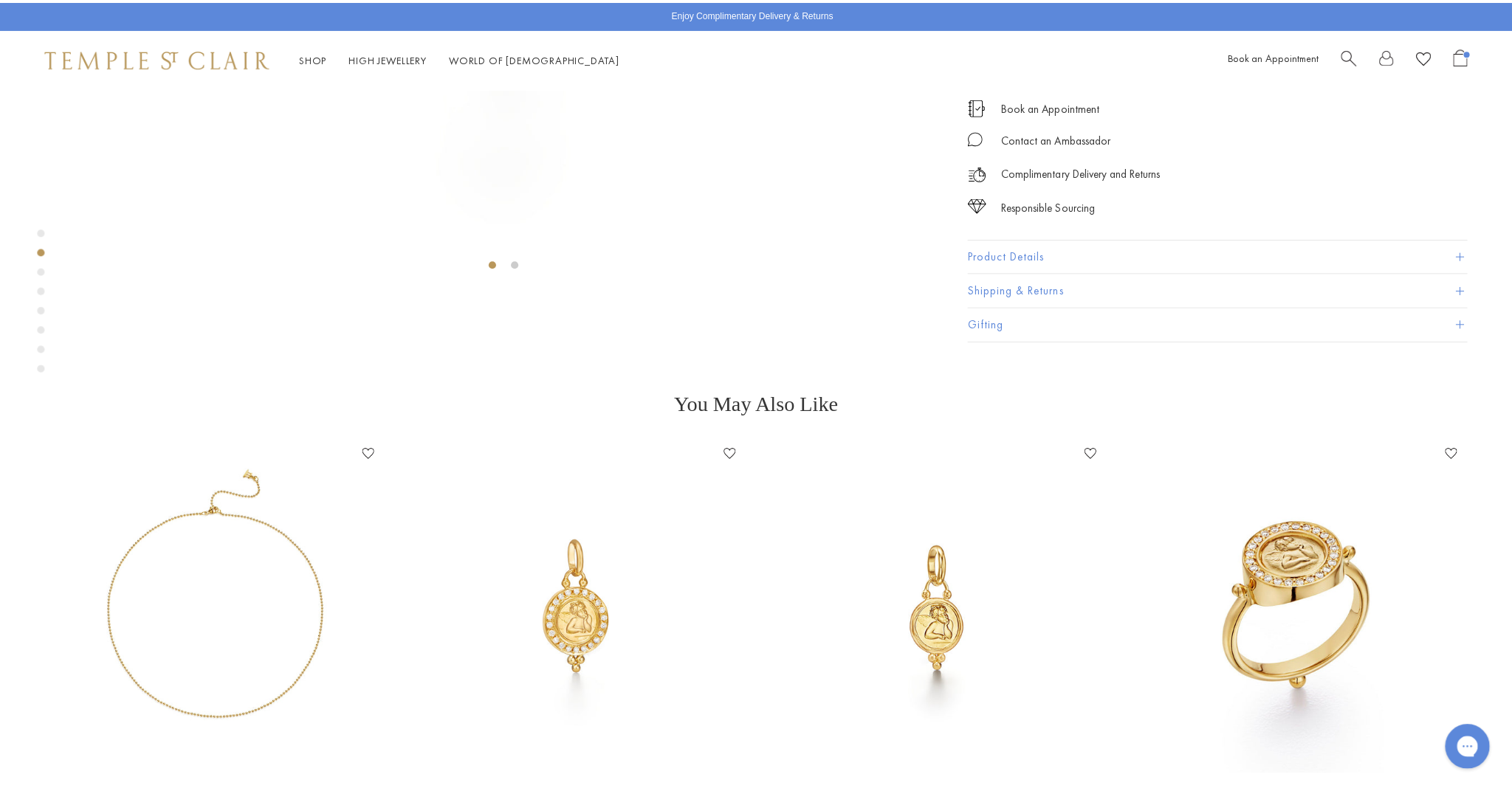
scroll to position [706, 0]
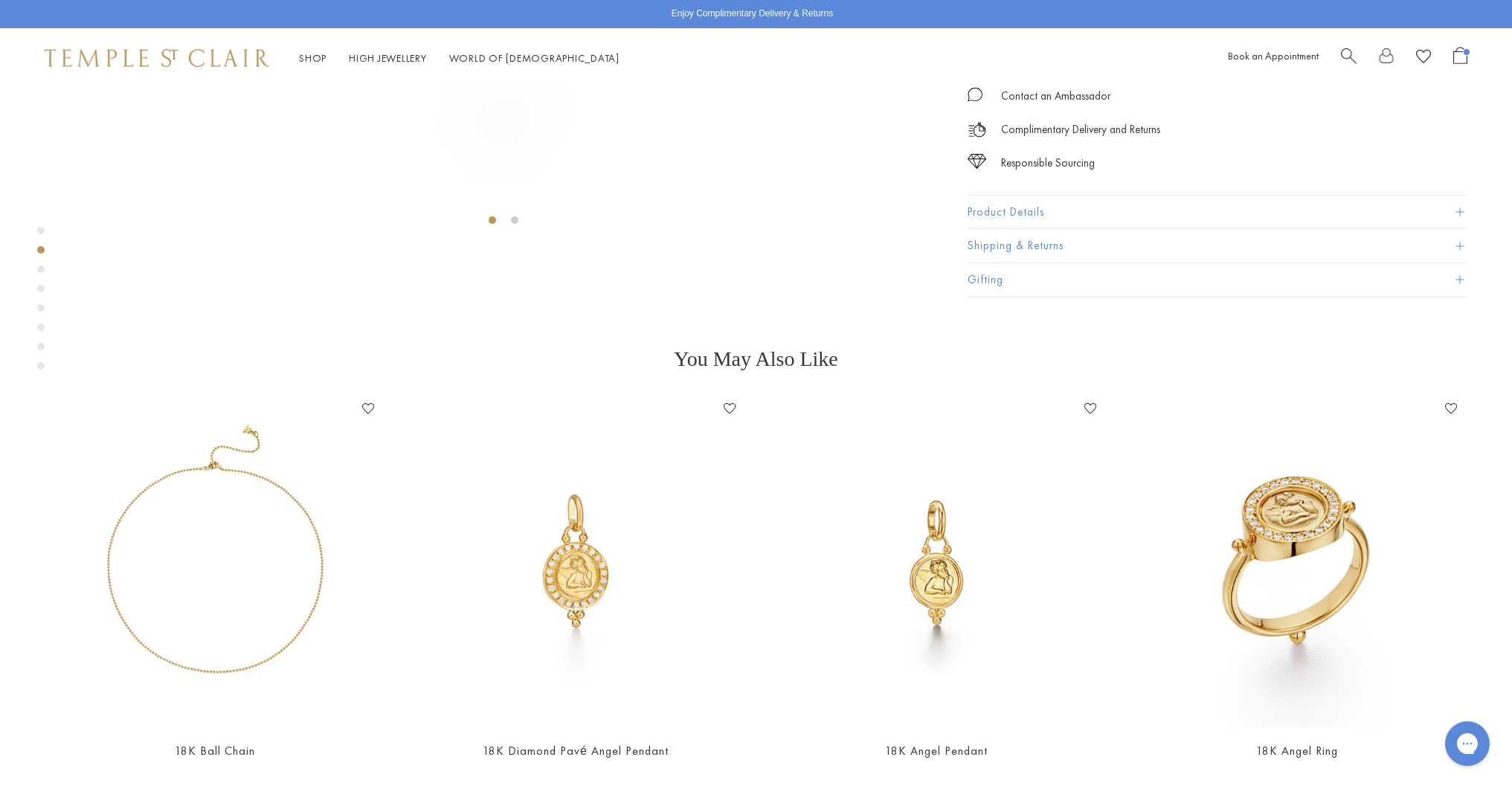
click at [1457, 57] on span "Open Shopping Bag" at bounding box center [1460, 55] width 14 height 17
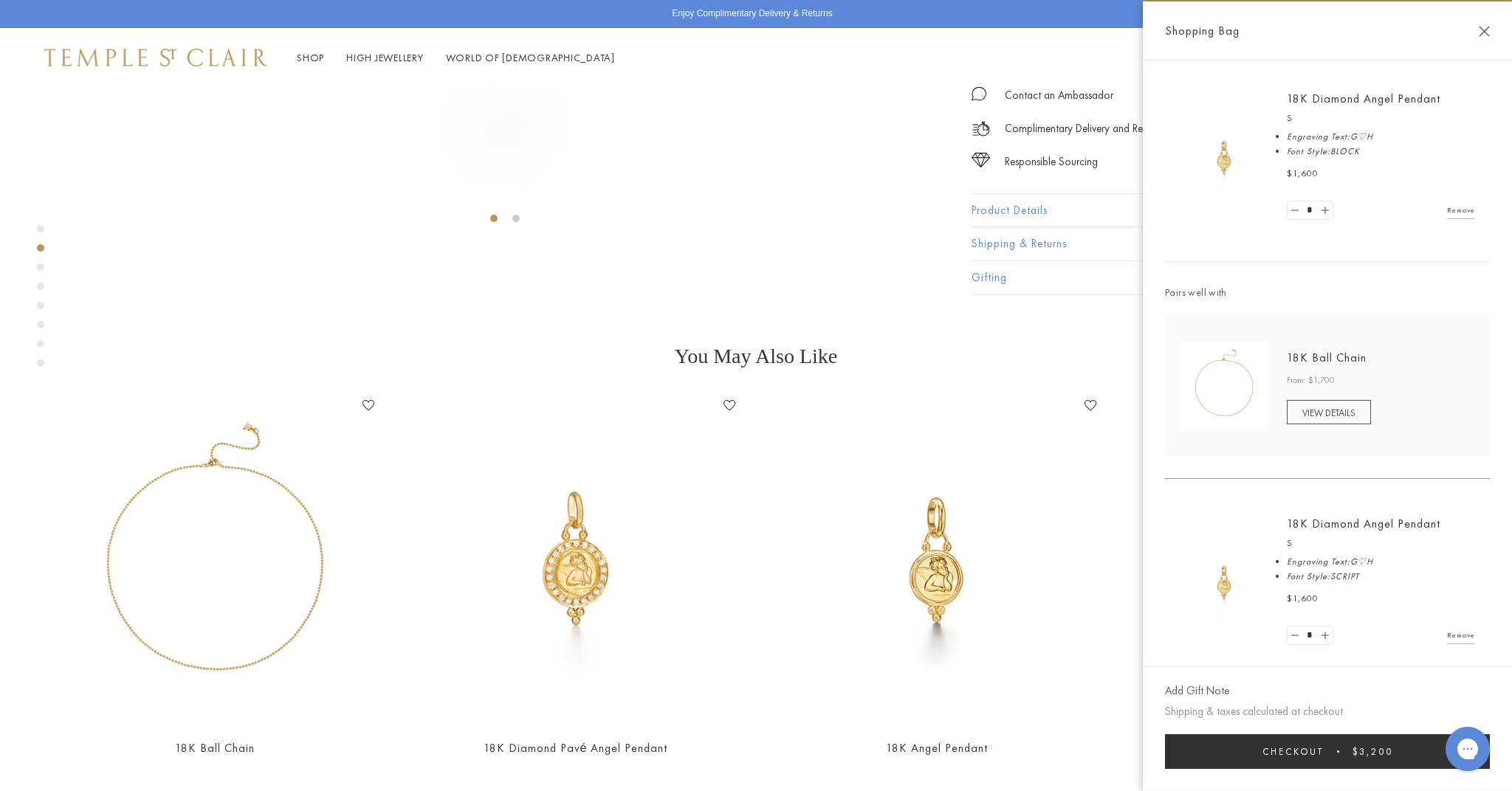
click at [1453, 633] on link "Remove" at bounding box center [1461, 635] width 28 height 16
click at [1298, 753] on span "Checkout" at bounding box center [1293, 751] width 61 height 12
